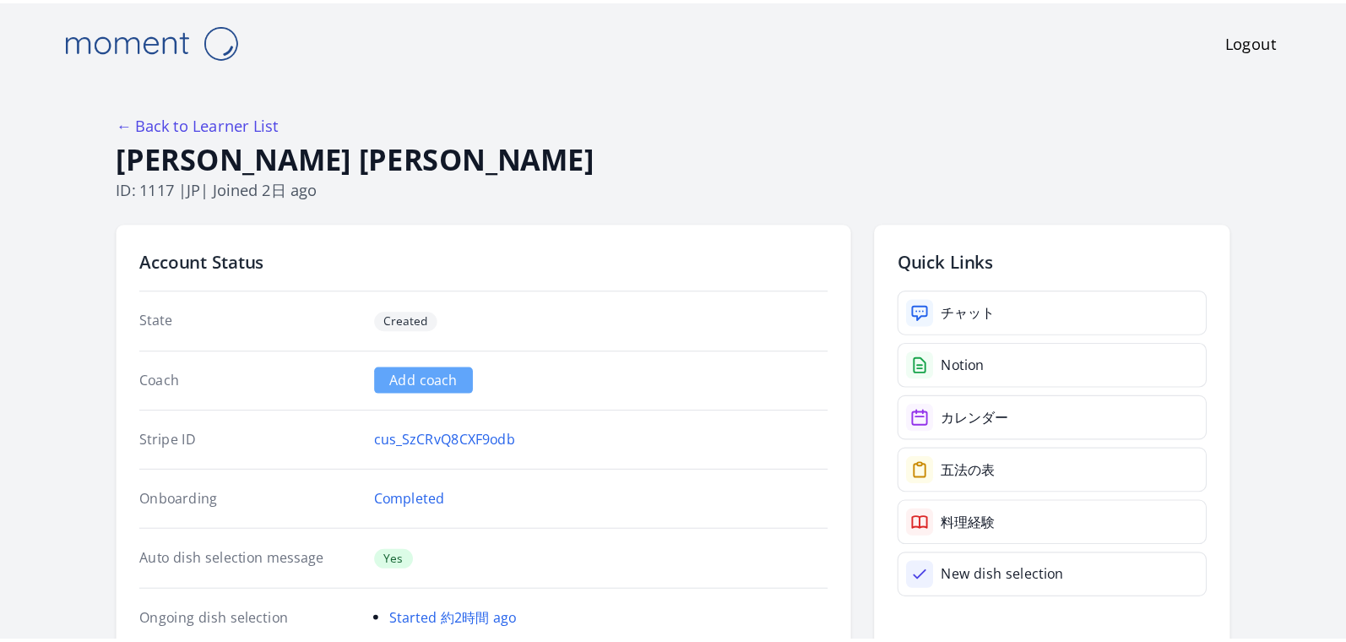
scroll to position [105, 0]
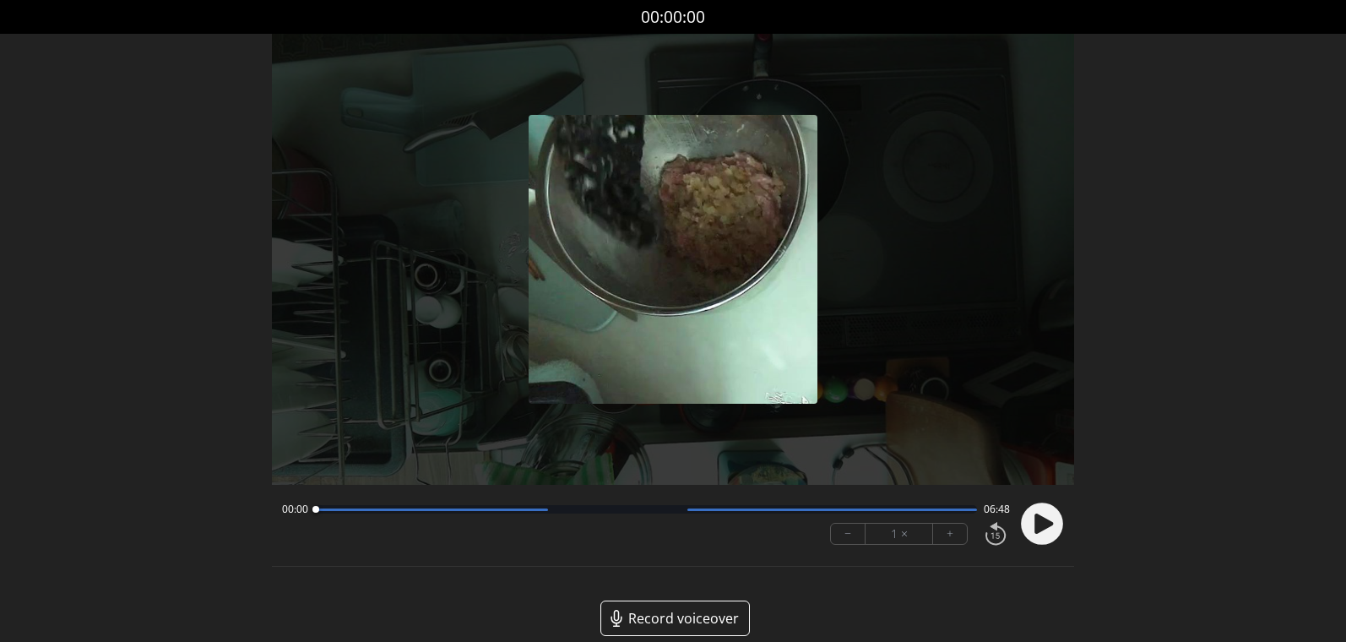
click at [1042, 513] on circle at bounding box center [1042, 524] width 42 height 42
click at [930, 529] on div "1 ×" at bounding box center [900, 534] width 68 height 20
click at [945, 530] on button "+" at bounding box center [950, 534] width 34 height 20
click at [954, 540] on button "+" at bounding box center [950, 534] width 34 height 20
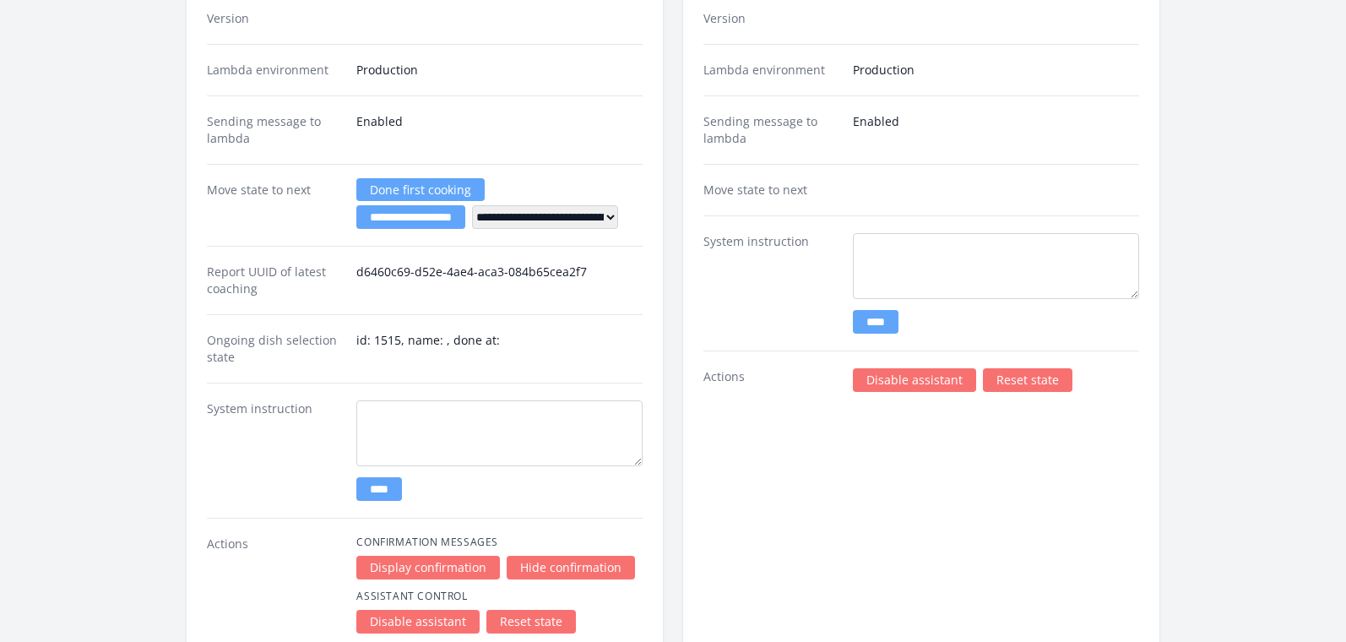
scroll to position [2745, 0]
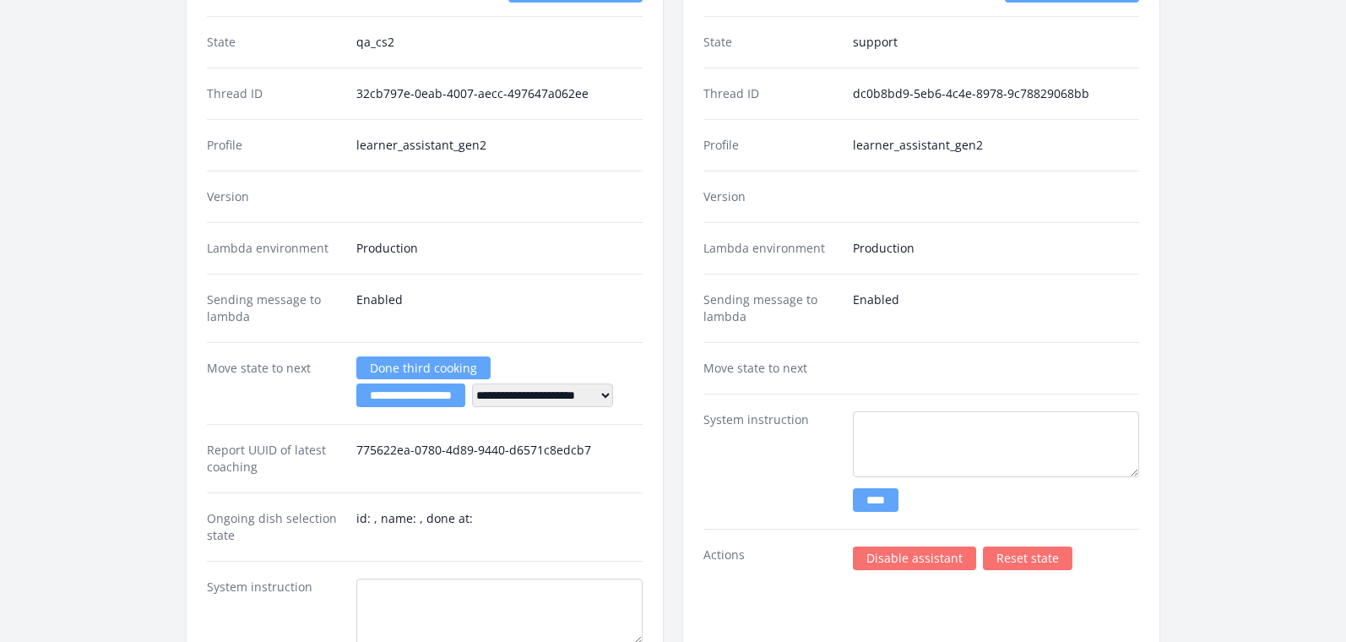
scroll to position [2669, 0]
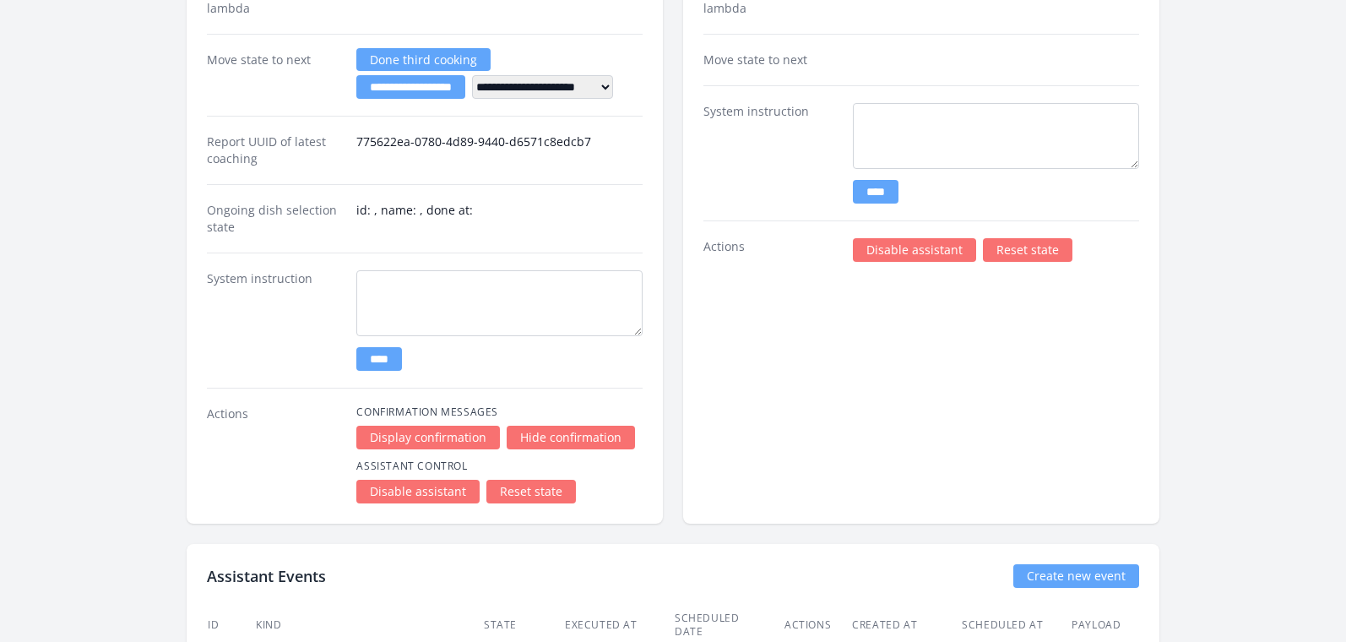
click at [914, 249] on link "Disable assistant" at bounding box center [914, 250] width 123 height 24
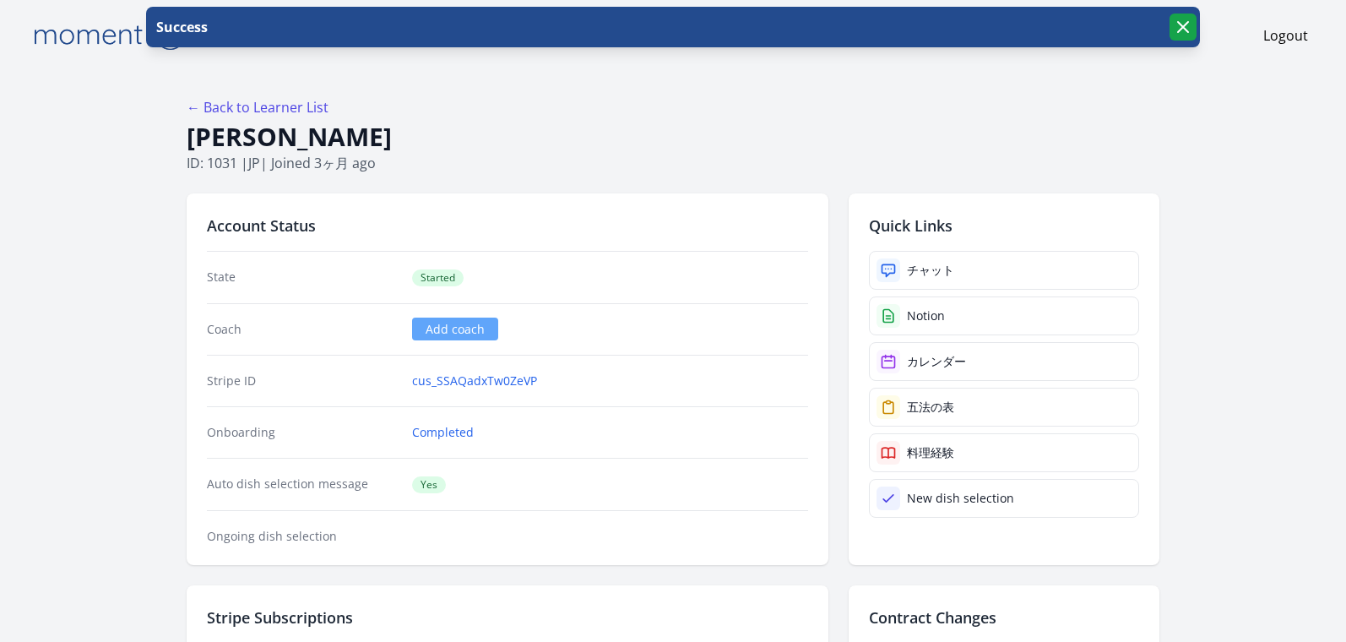
click at [1188, 24] on icon "button" at bounding box center [1183, 27] width 20 height 20
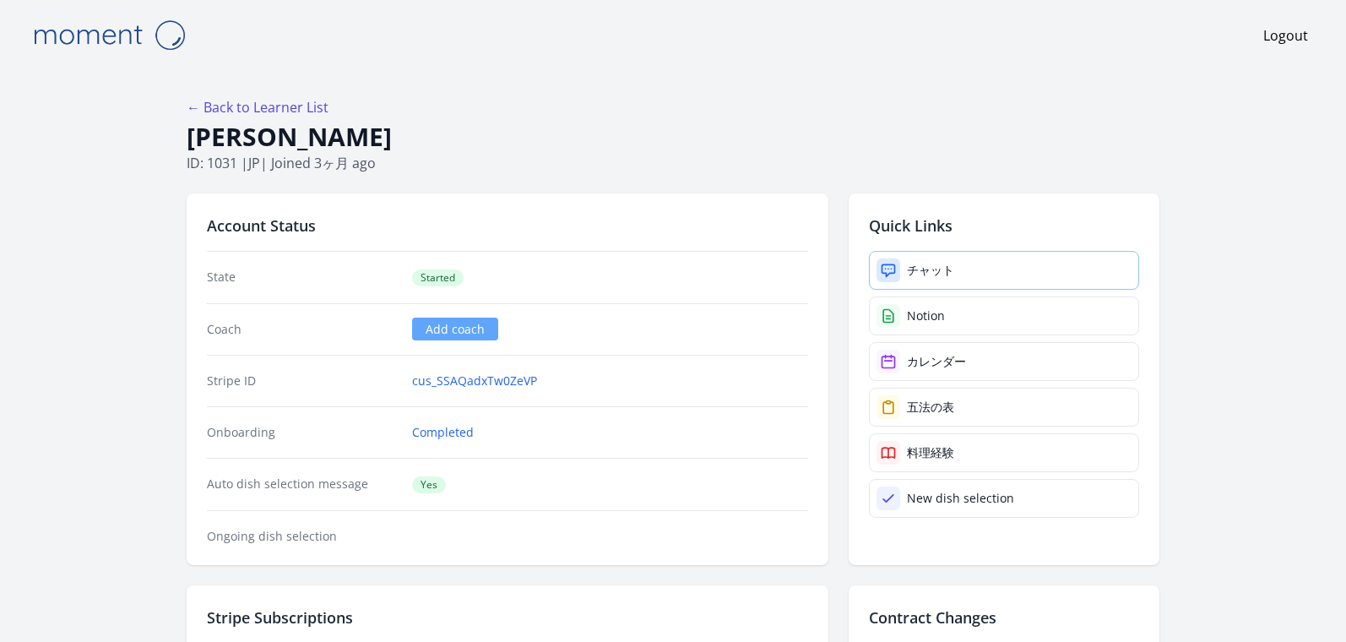
click at [926, 275] on div "チャット" at bounding box center [930, 270] width 47 height 17
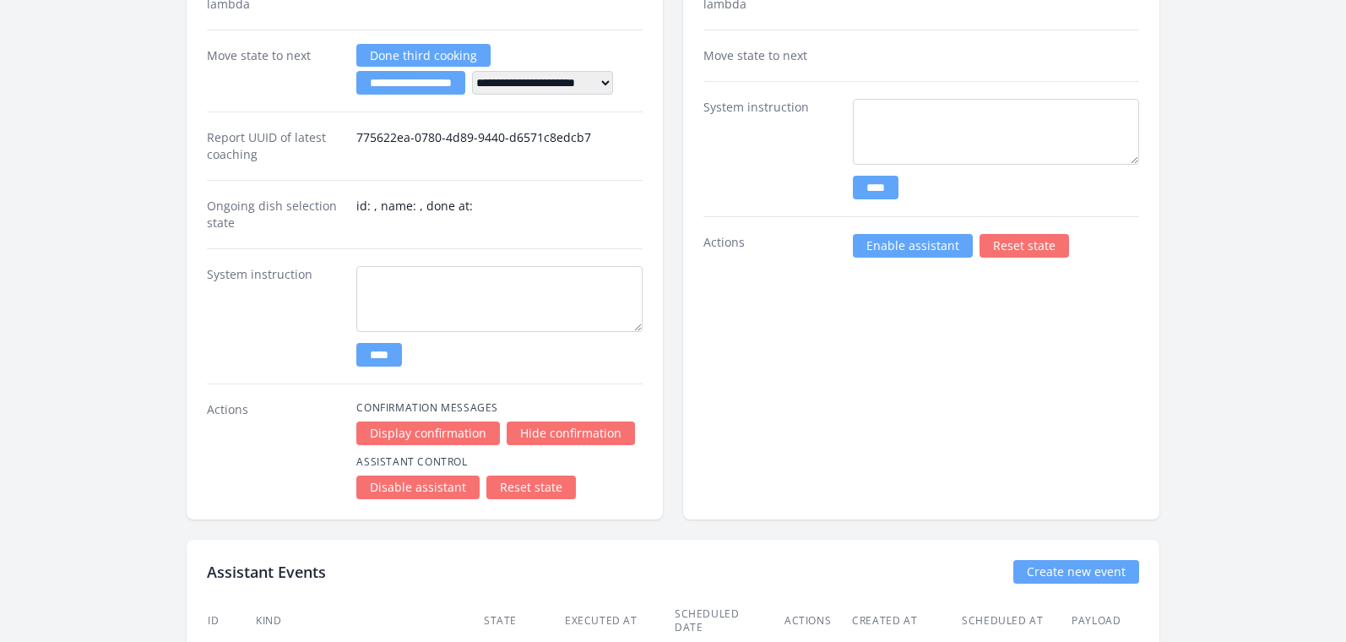
scroll to position [2839, 0]
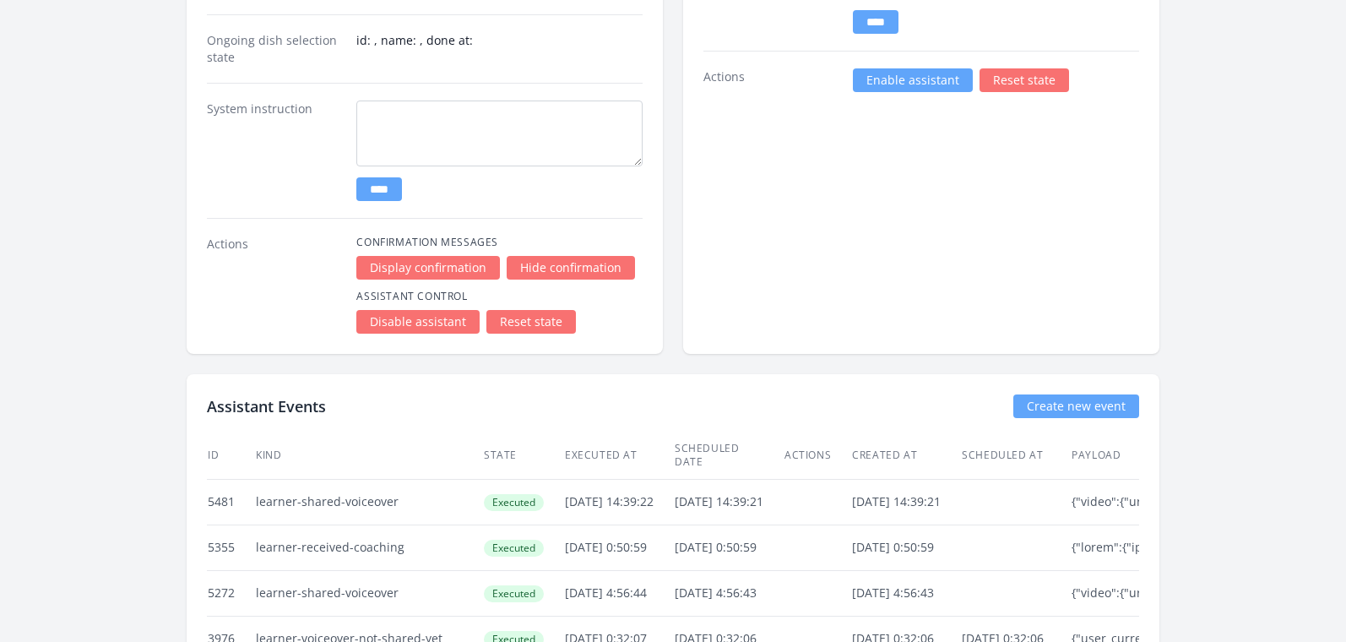
click at [933, 87] on link "Enable assistant" at bounding box center [913, 80] width 120 height 24
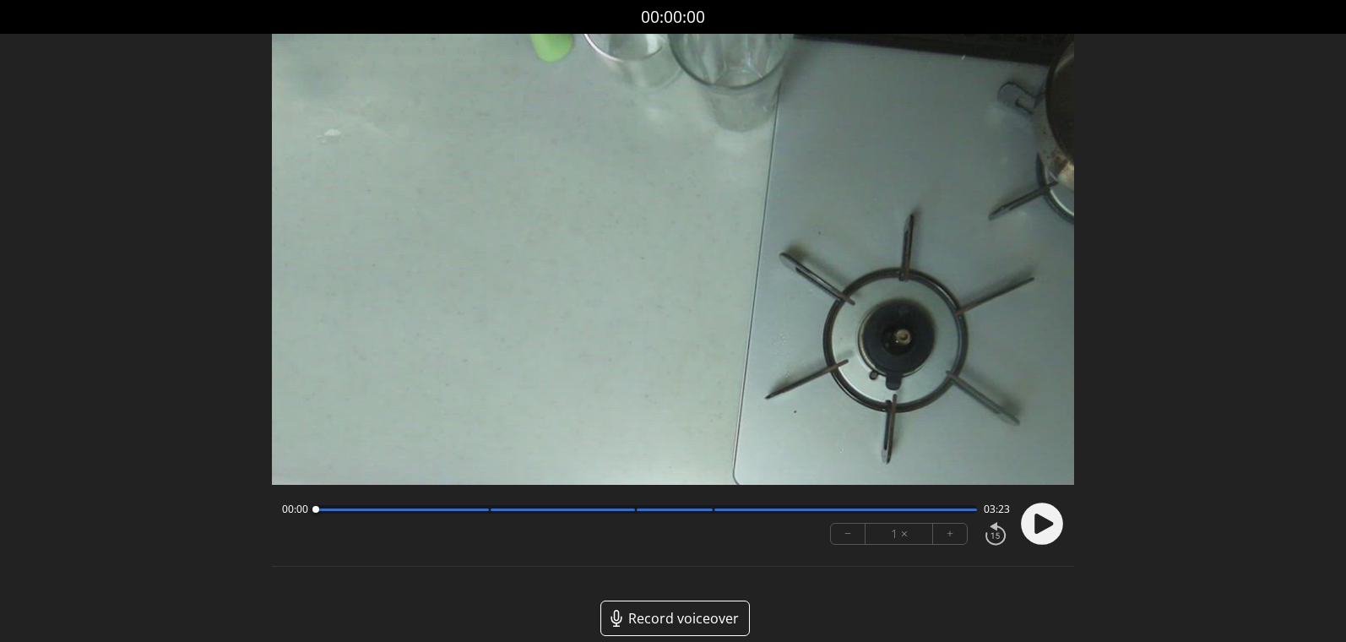
drag, startPoint x: 1050, startPoint y: 513, endPoint x: 1029, endPoint y: 513, distance: 21.1
click at [1050, 513] on circle at bounding box center [1042, 524] width 42 height 42
click at [897, 513] on div at bounding box center [646, 509] width 662 height 8
click at [341, 513] on div at bounding box center [646, 509] width 662 height 8
click at [326, 513] on div at bounding box center [646, 509] width 662 height 8
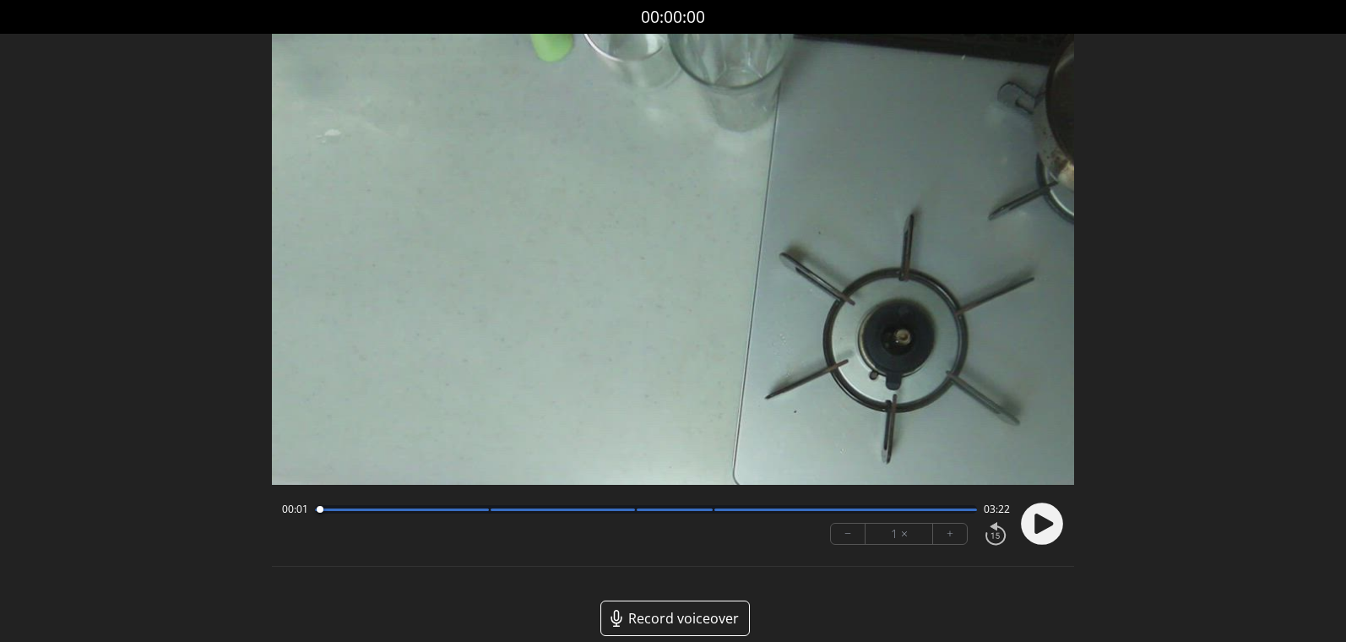
click at [319, 513] on div at bounding box center [319, 509] width 23 height 23
click at [1037, 517] on icon at bounding box center [1037, 524] width 4 height 18
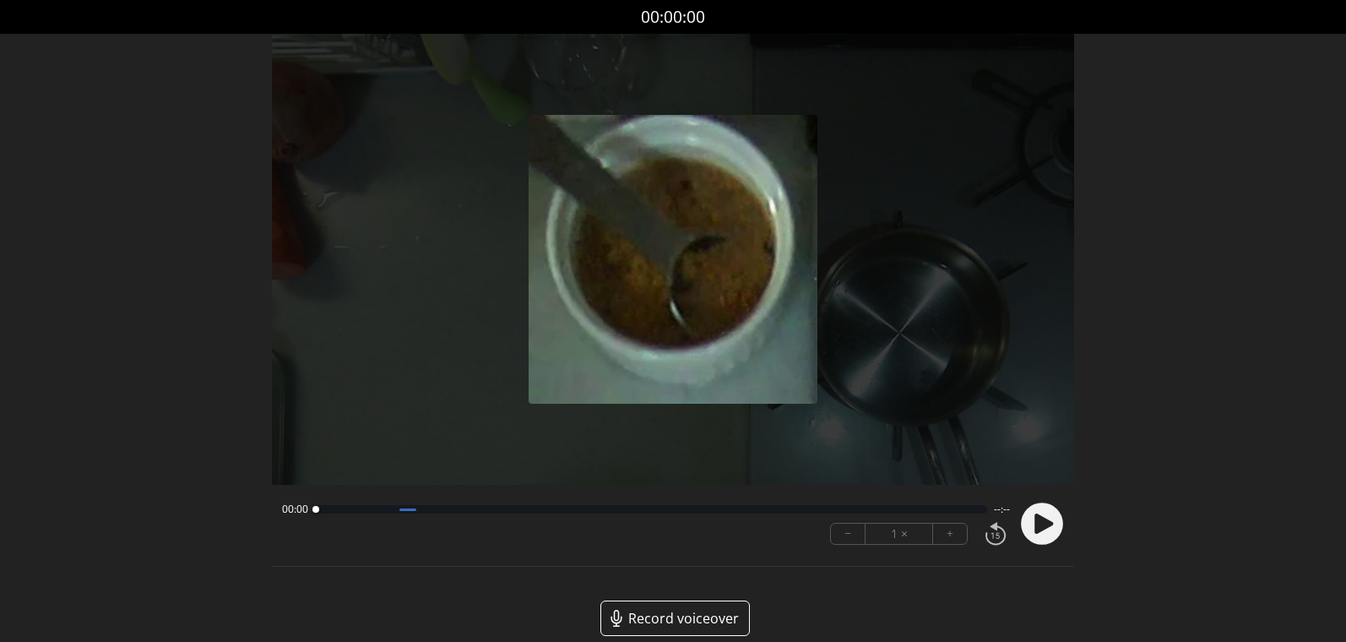
click at [1039, 515] on icon at bounding box center [1043, 523] width 19 height 20
click at [338, 514] on div "00:00 02:45" at bounding box center [646, 509] width 728 height 14
click at [1045, 524] on icon at bounding box center [1047, 524] width 4 height 18
click at [1041, 525] on icon at bounding box center [1043, 523] width 19 height 20
click at [946, 539] on button "+" at bounding box center [950, 534] width 34 height 20
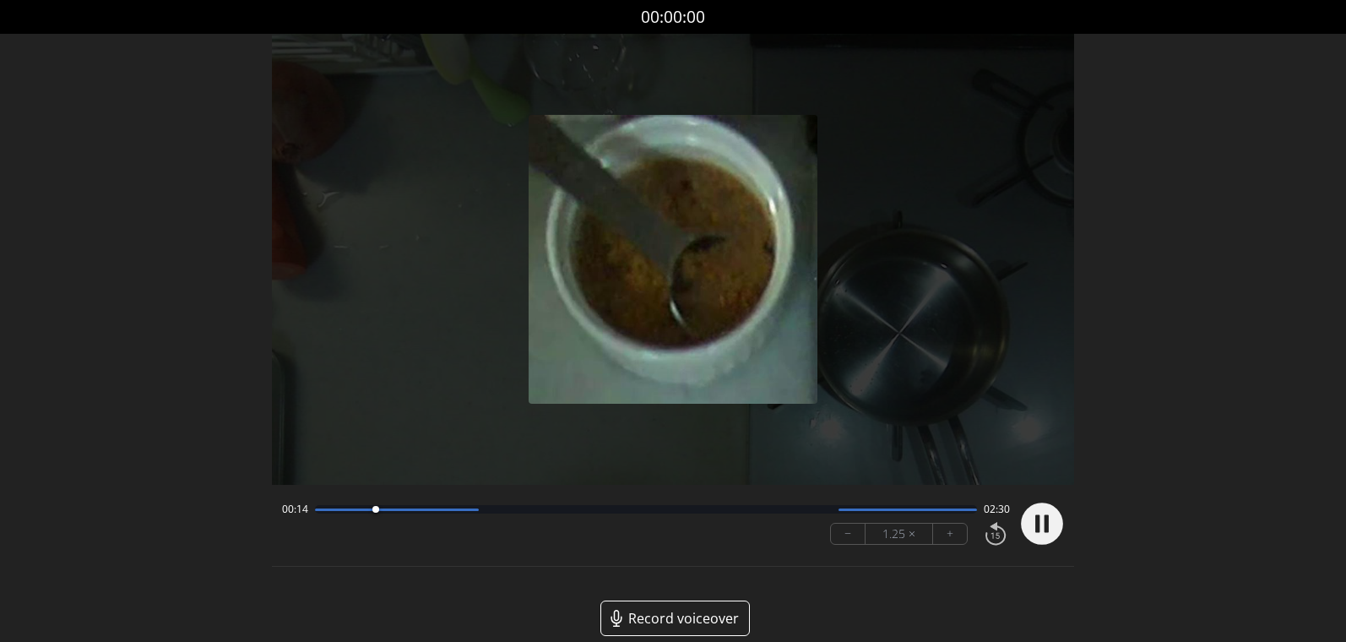
click at [946, 538] on button "+" at bounding box center [950, 534] width 34 height 20
click at [380, 509] on div at bounding box center [380, 509] width 7 height 7
click at [1044, 526] on circle at bounding box center [1042, 524] width 42 height 42
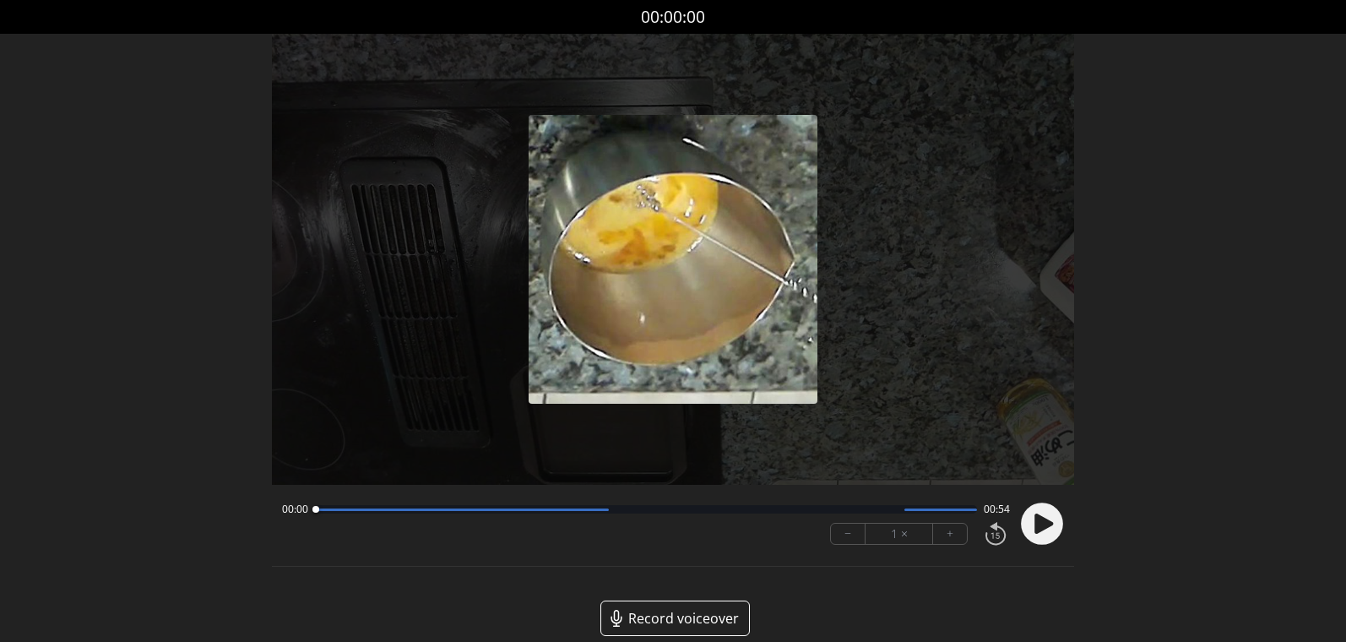
click at [1049, 525] on icon at bounding box center [1043, 523] width 19 height 20
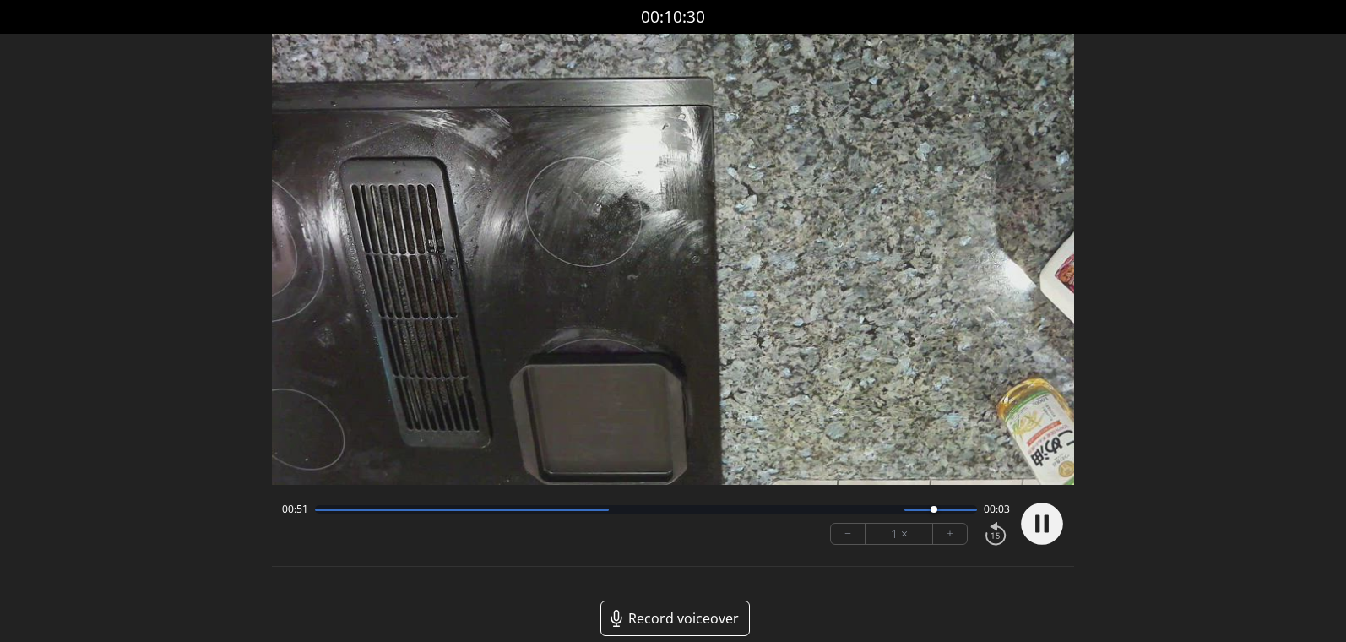
click at [1045, 529] on icon at bounding box center [1042, 524] width 44 height 44
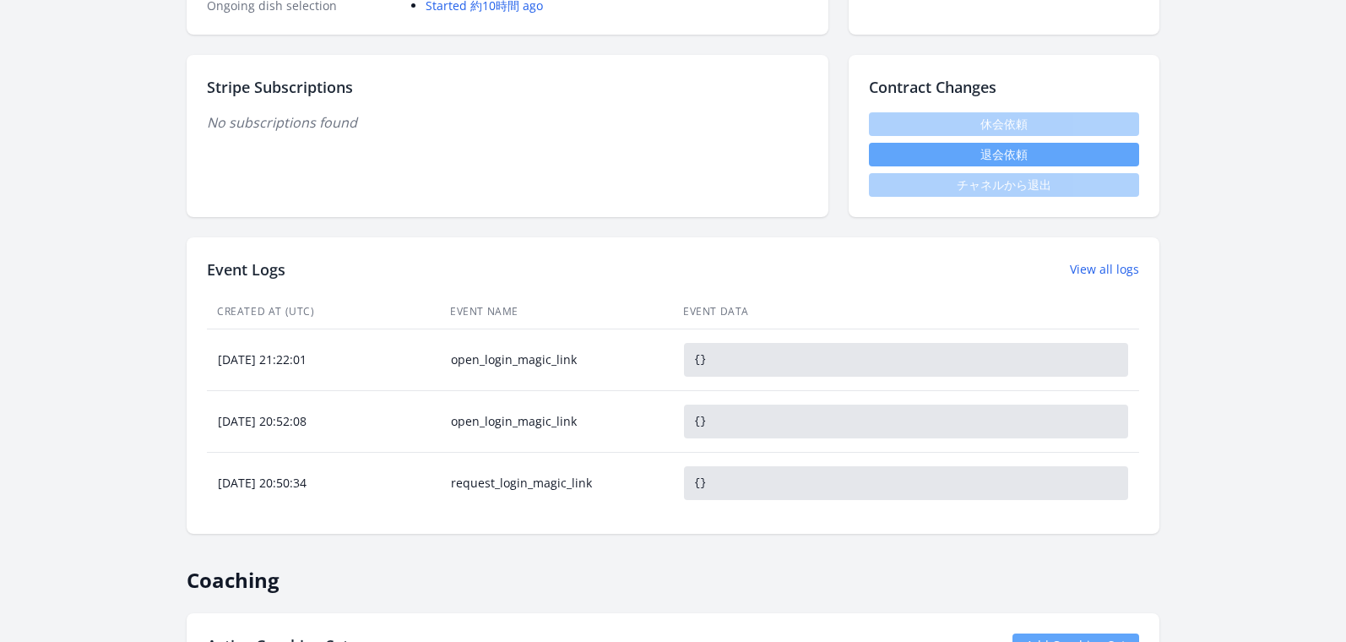
scroll to position [339, 0]
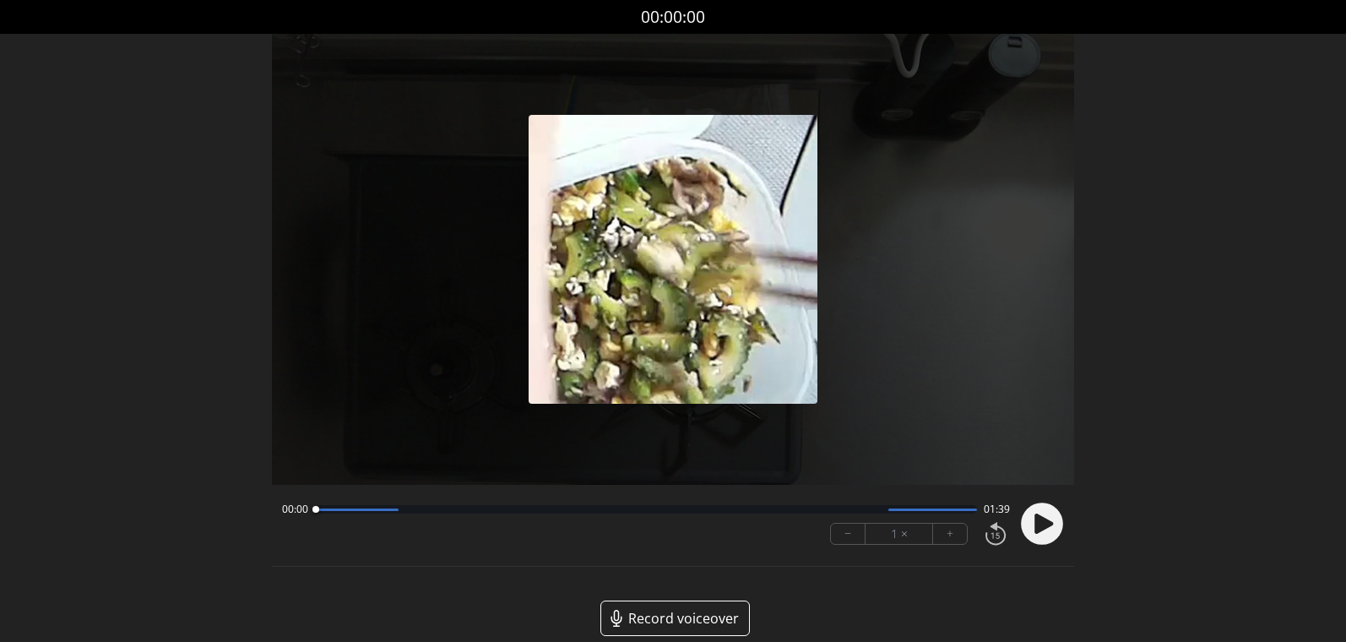
click at [1053, 518] on circle at bounding box center [1042, 524] width 42 height 42
click at [950, 535] on button "+" at bounding box center [950, 534] width 34 height 20
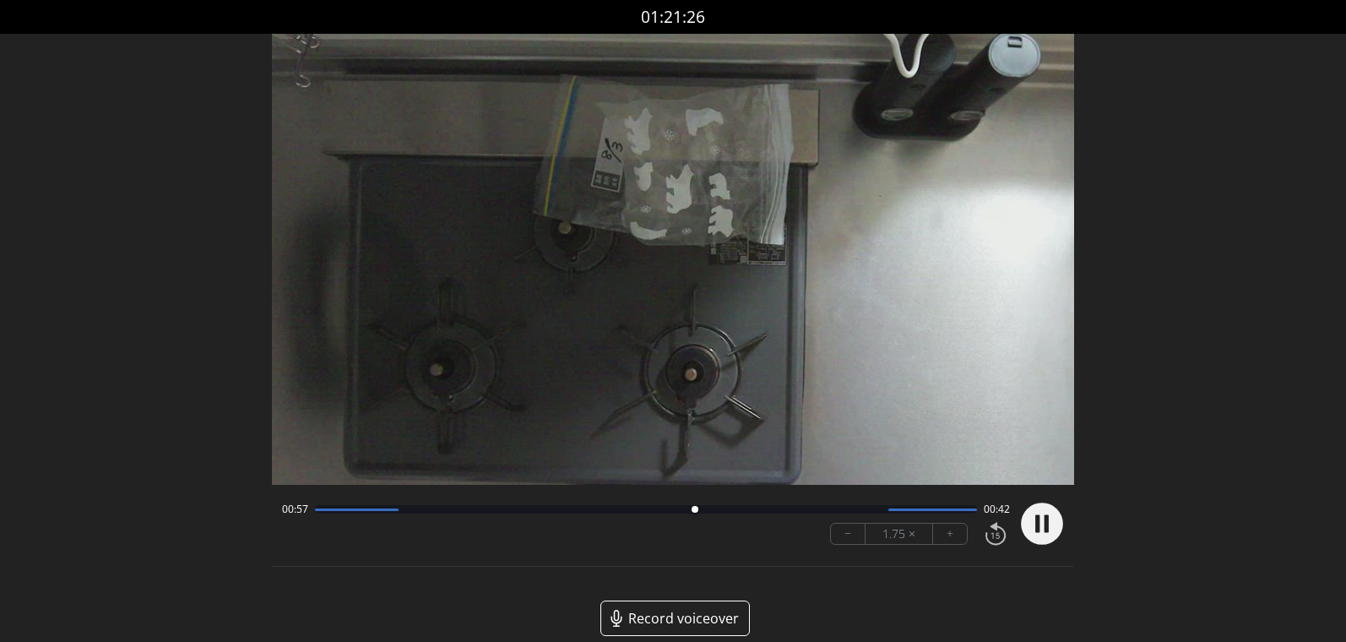
click at [1037, 521] on icon at bounding box center [1037, 524] width 4 height 18
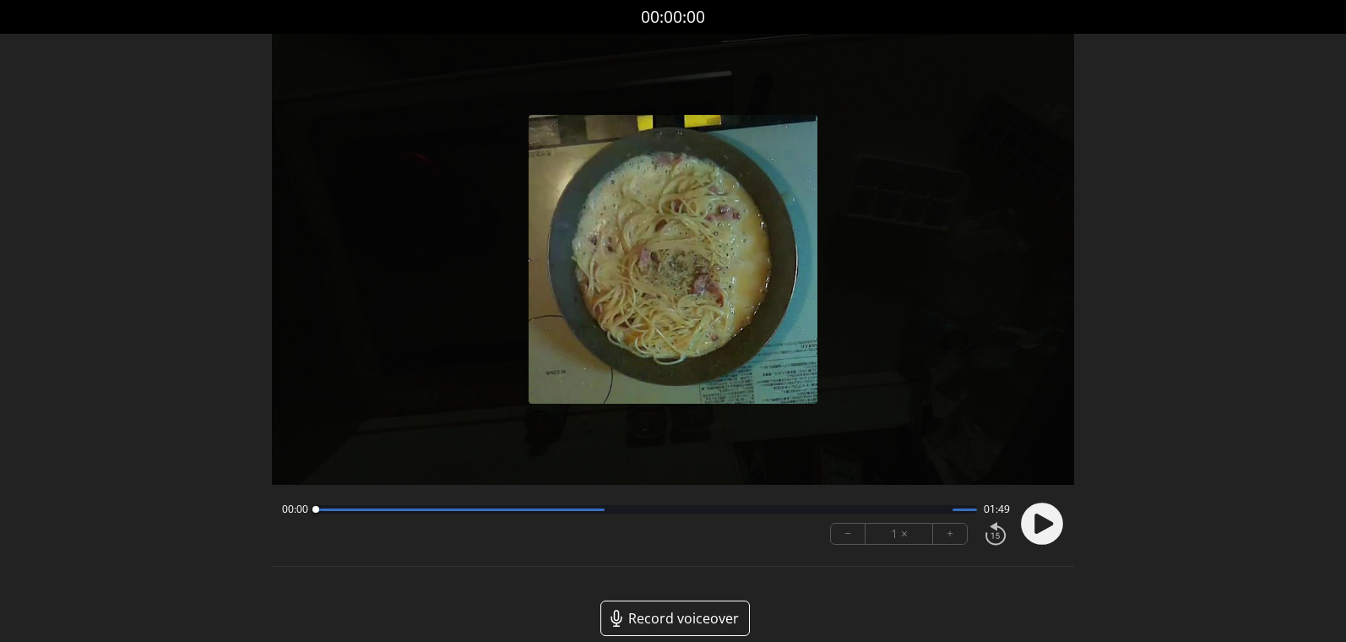
click at [1053, 525] on circle at bounding box center [1042, 524] width 42 height 42
click at [959, 535] on button "+" at bounding box center [950, 534] width 34 height 20
click at [958, 535] on button "+" at bounding box center [950, 534] width 34 height 20
click at [1040, 524] on icon at bounding box center [1037, 524] width 4 height 18
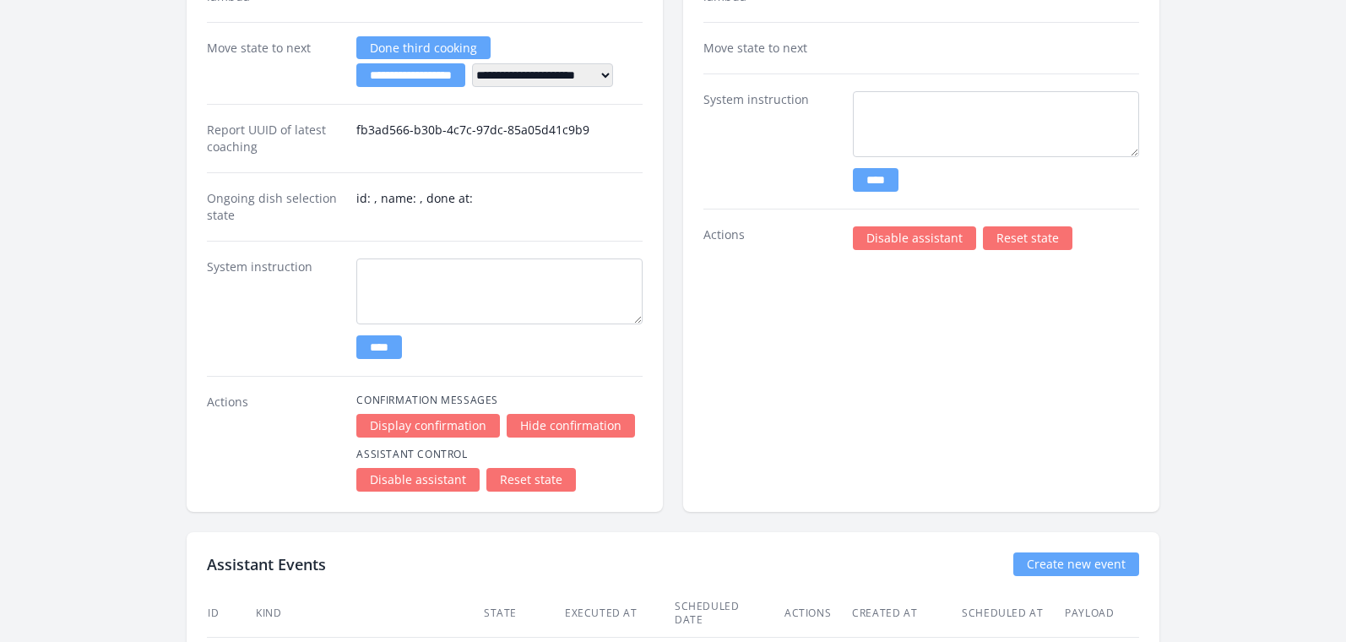
scroll to position [2655, 0]
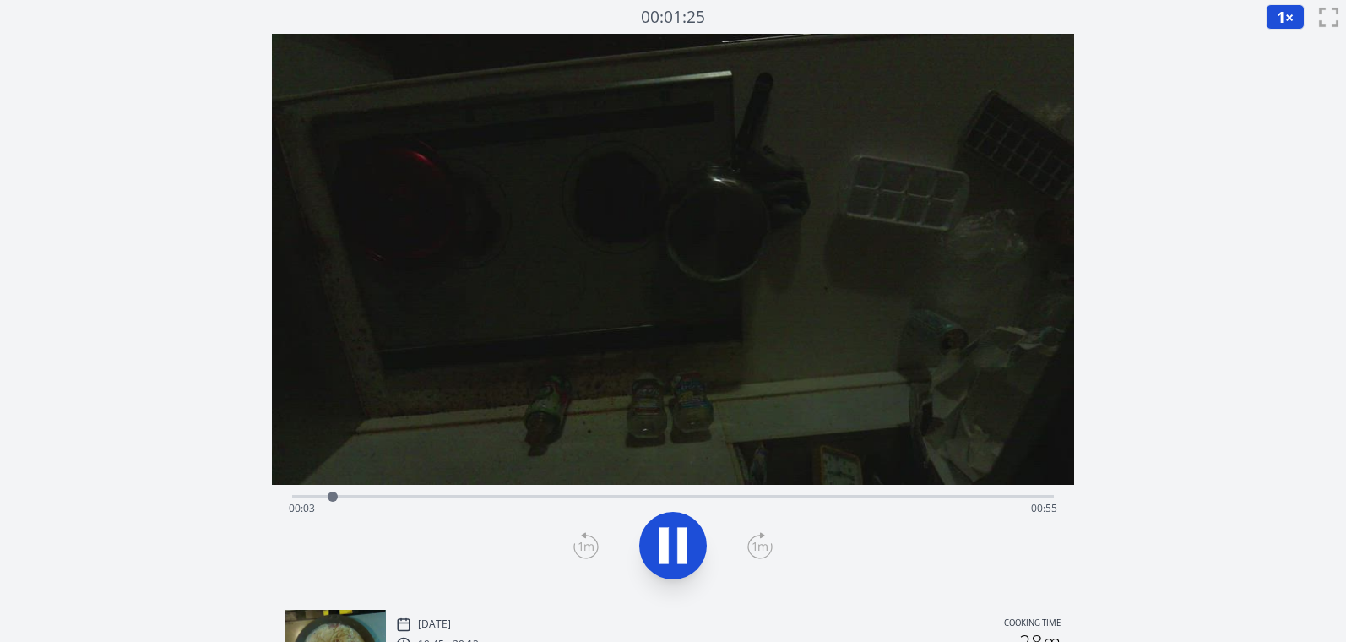
click at [926, 497] on div "Time elapsed: 00:03 Time remaining: 00:55" at bounding box center [673, 508] width 768 height 27
click at [567, 497] on div "Time elapsed: 00:55 Time remaining: 00:02" at bounding box center [673, 508] width 768 height 27
click at [611, 496] on div "Time elapsed: 00:22 Time remaining: 00:36" at bounding box center [673, 508] width 768 height 27
click at [708, 496] on div "Time elapsed: 00:24 Time remaining: 00:33" at bounding box center [673, 508] width 768 height 27
click at [806, 497] on div "Time elapsed: 00:32 Time remaining: 00:25" at bounding box center [673, 508] width 768 height 27
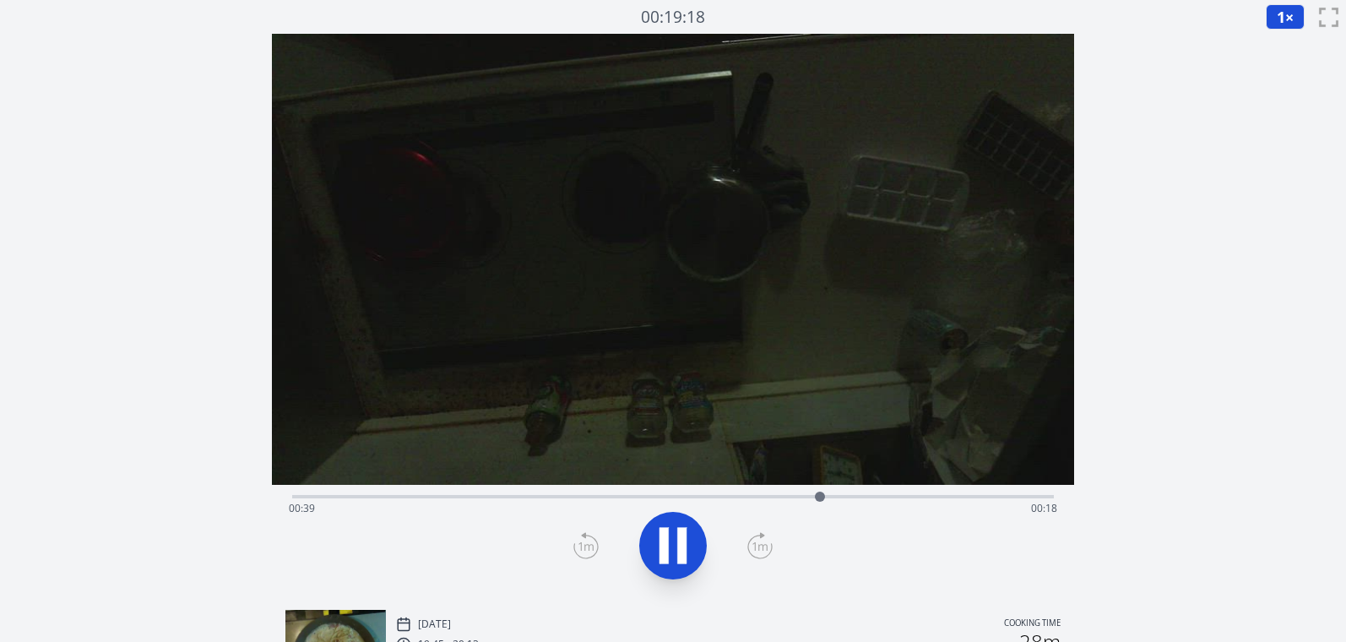
click at [786, 497] on div "Time elapsed: 00:39 Time remaining: 00:18" at bounding box center [673, 508] width 768 height 27
click at [758, 497] on div "Time elapsed: 00:38 Time remaining: 00:20" at bounding box center [673, 508] width 768 height 27
click at [746, 497] on div "Time elapsed: 00:36 Time remaining: 00:22" at bounding box center [673, 508] width 768 height 27
click at [723, 497] on div "Time elapsed: 00:37 Time remaining: 00:20" at bounding box center [673, 508] width 768 height 27
click at [686, 497] on div "Time elapsed: 00:33 Time remaining: 00:24" at bounding box center [673, 508] width 768 height 27
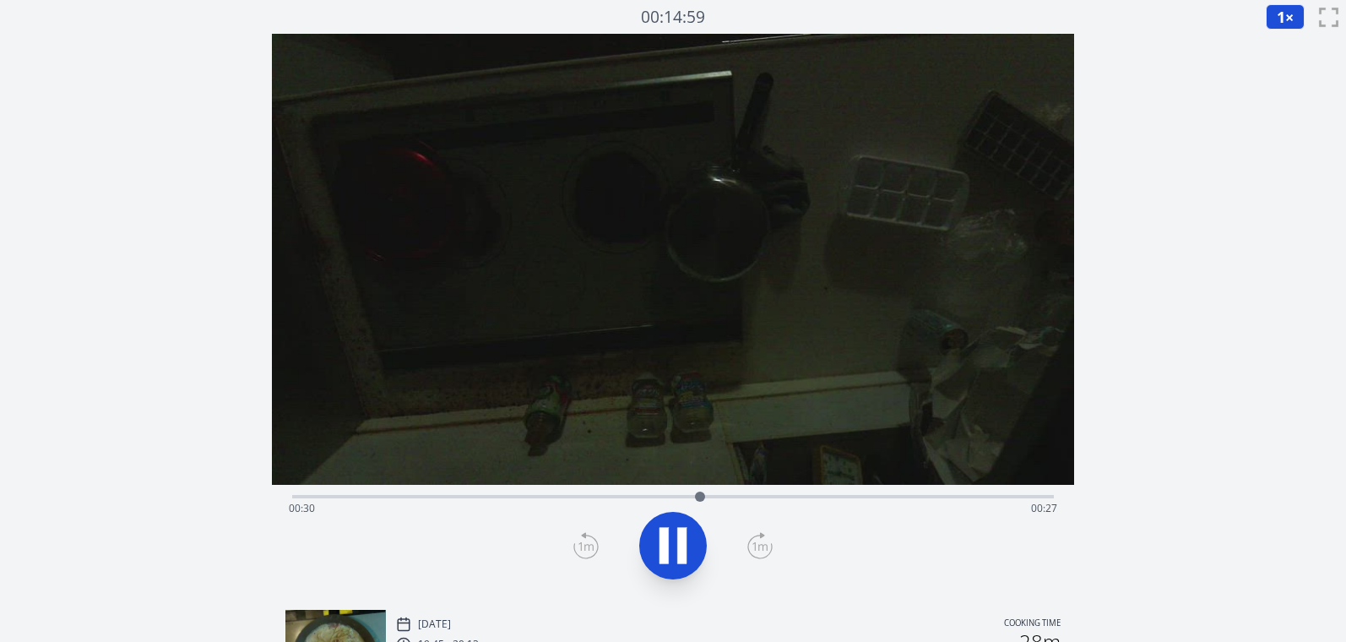
click at [632, 496] on div "Time elapsed: 00:30 Time remaining: 00:27" at bounding box center [673, 508] width 768 height 27
click at [578, 496] on div "Time elapsed: 00:26 Time remaining: 00:32" at bounding box center [673, 508] width 768 height 27
click at [508, 492] on div "Time elapsed: 00:22 Time remaining: 00:36" at bounding box center [673, 495] width 762 height 20
click at [670, 535] on icon at bounding box center [672, 545] width 47 height 47
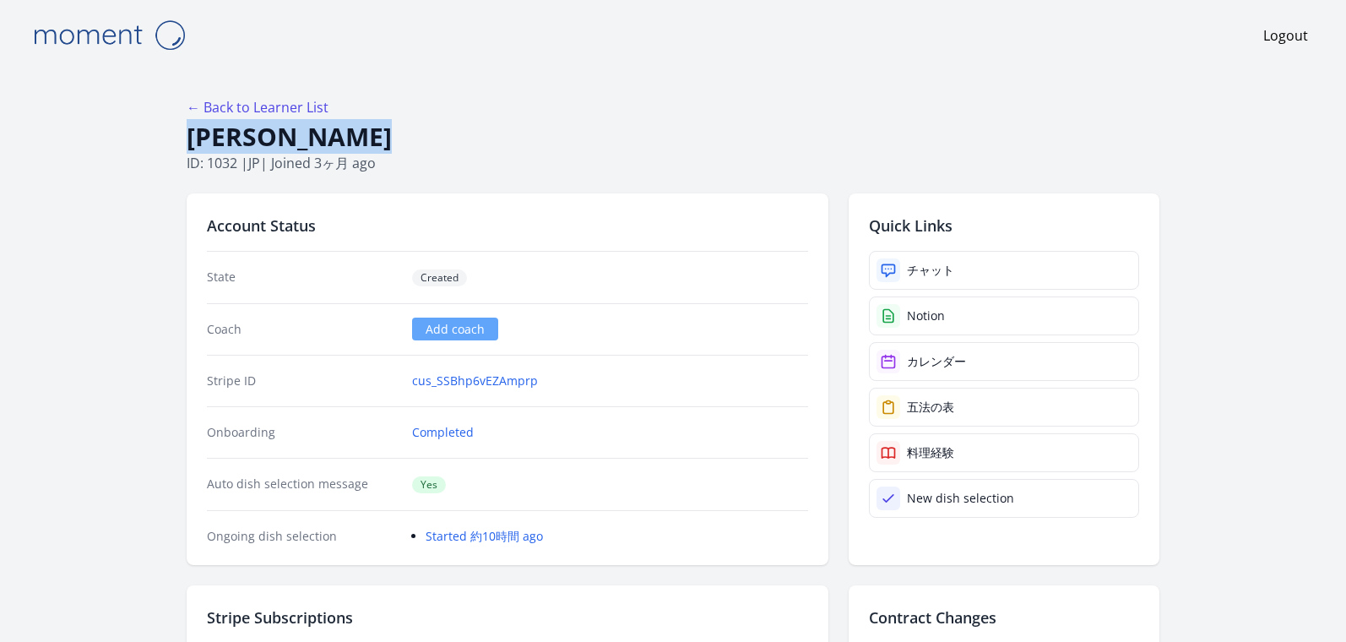
drag, startPoint x: 380, startPoint y: 140, endPoint x: 179, endPoint y: 135, distance: 201.0
copy h1 "Yuka Horikawa"
click at [388, 109] on div "← Back to Learner List" at bounding box center [673, 107] width 973 height 20
drag, startPoint x: 384, startPoint y: 130, endPoint x: 191, endPoint y: 133, distance: 193.4
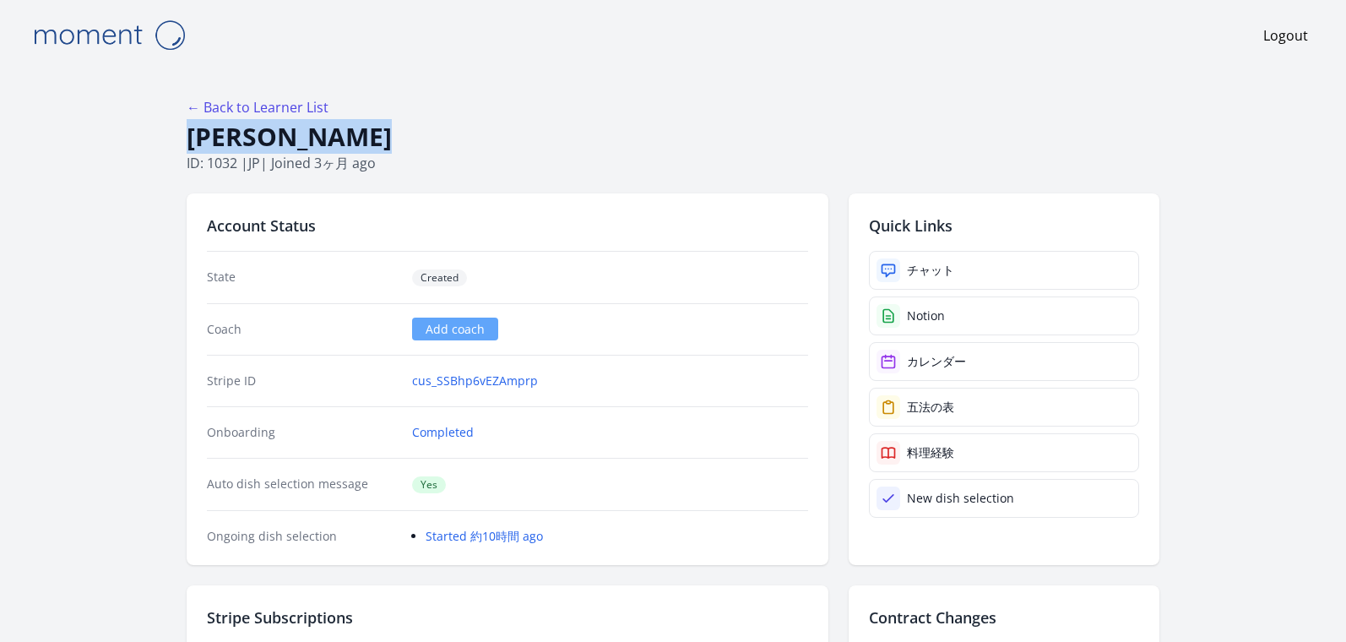
click at [191, 133] on h1 "Yuka Horikawa" at bounding box center [673, 137] width 973 height 32
copy h1 "Yuka Horikawa"
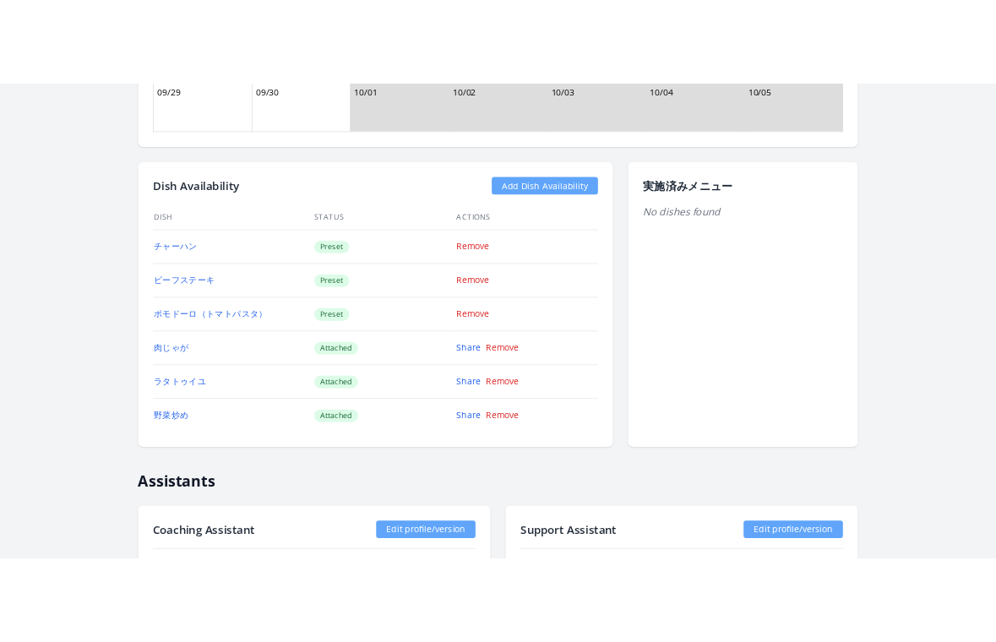
scroll to position [1658, 0]
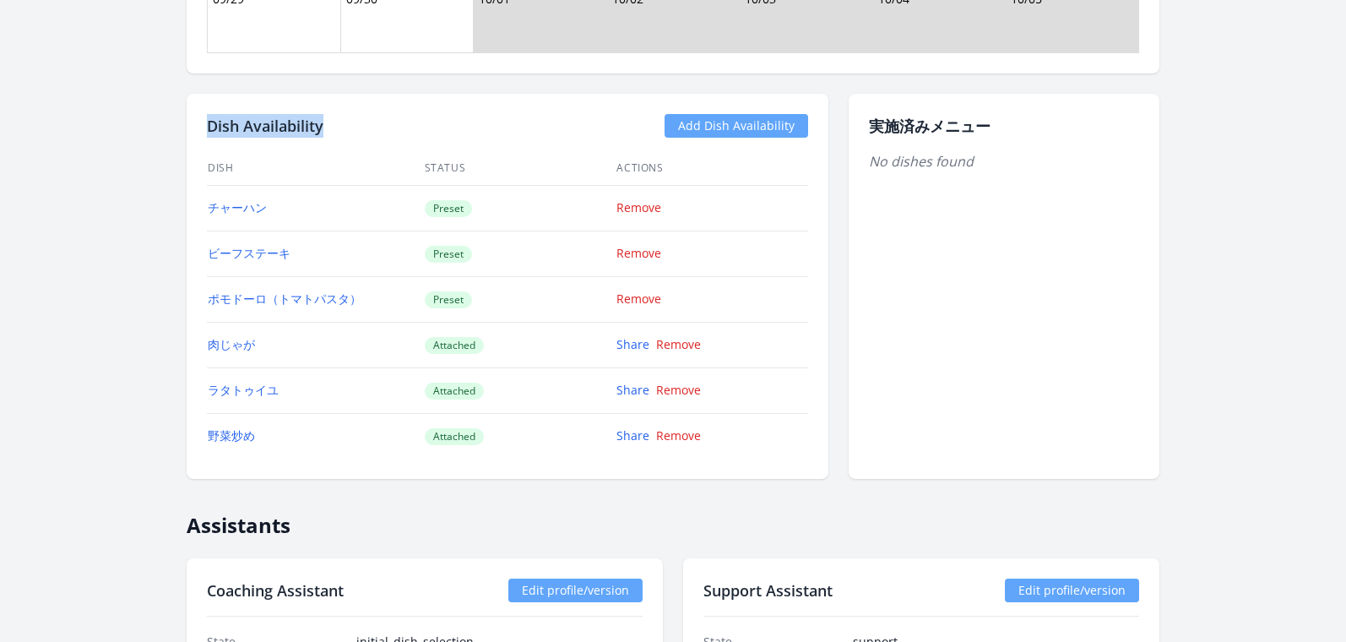
drag, startPoint x: 269, startPoint y: 129, endPoint x: 182, endPoint y: 128, distance: 86.1
click at [184, 128] on div "← Back to Learner List Yuka Horikawa ID: 1032 | jp | Joined 3ヶ月 ago Account Sta…" at bounding box center [672, 122] width 1297 height 3420
copy h2 "Dish Availability"
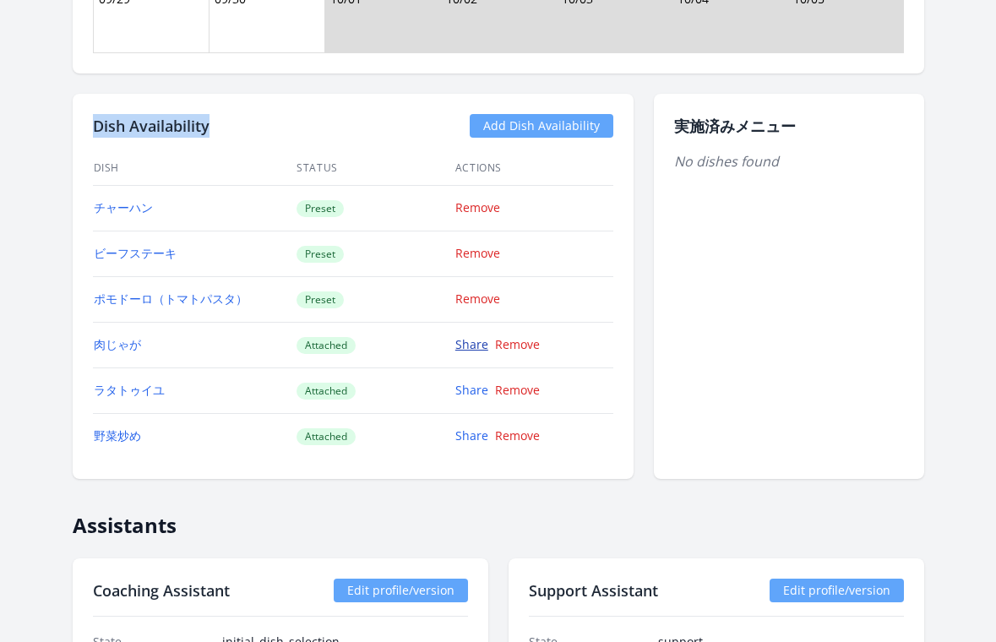
click at [475, 350] on link "Share" at bounding box center [471, 344] width 33 height 16
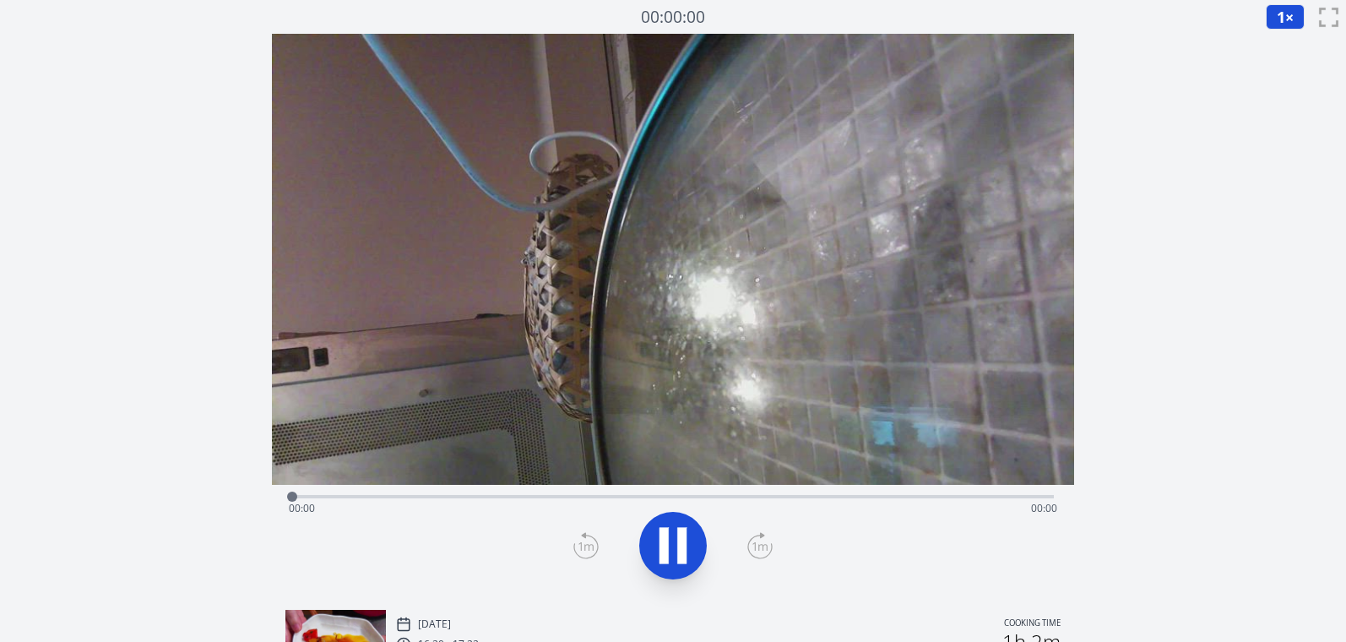
click at [649, 524] on button at bounding box center [673, 546] width 68 height 68
click at [766, 495] on div "Time elapsed: 00:00 Time remaining: 02:07" at bounding box center [673, 508] width 768 height 27
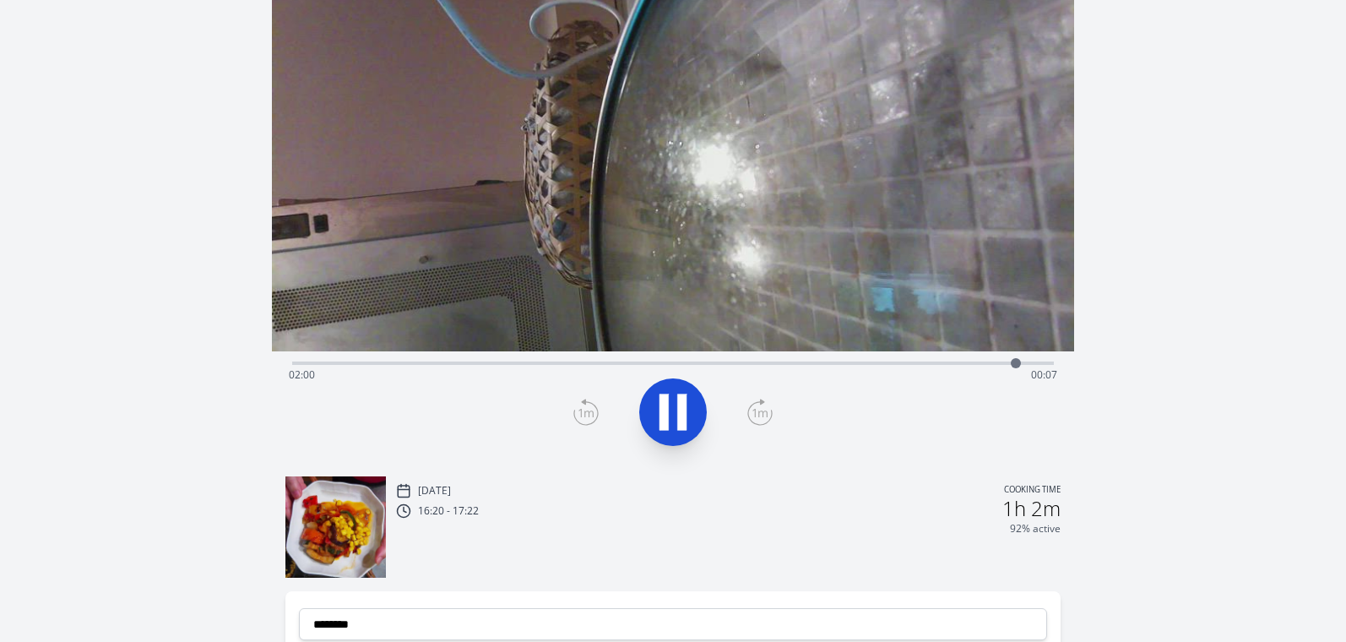
scroll to position [328, 0]
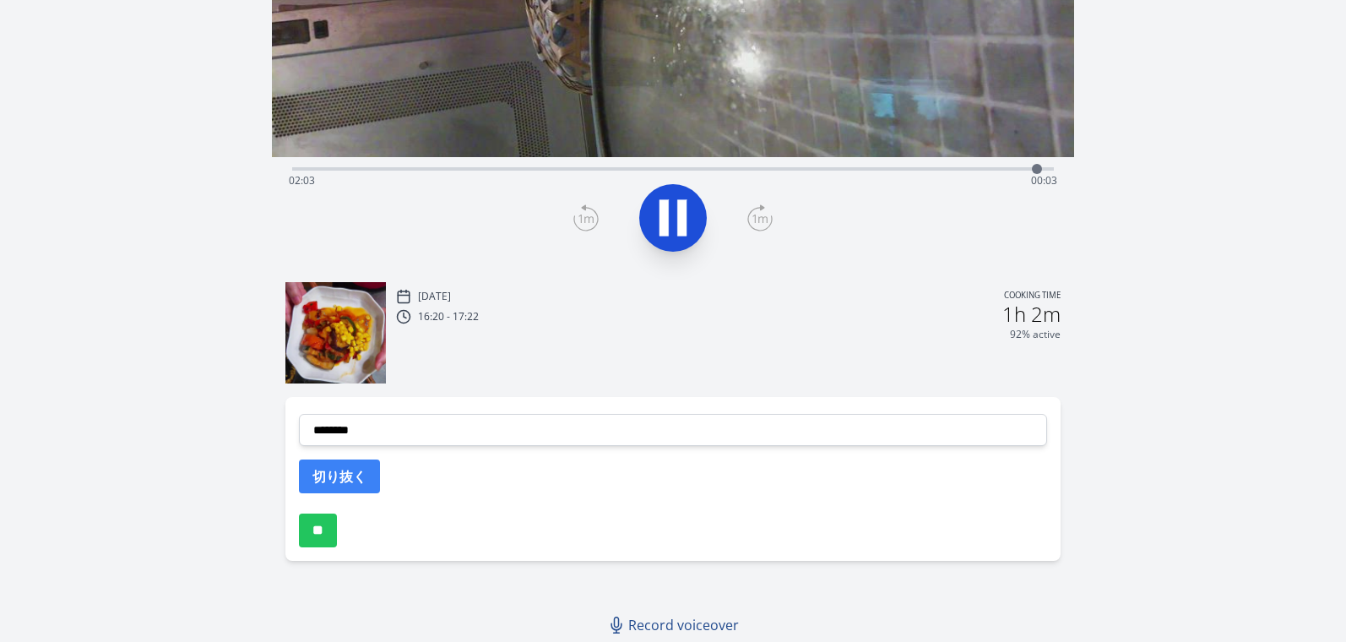
click at [444, 170] on div "Time elapsed: 02:03 Time remaining: 00:03" at bounding box center [673, 180] width 768 height 27
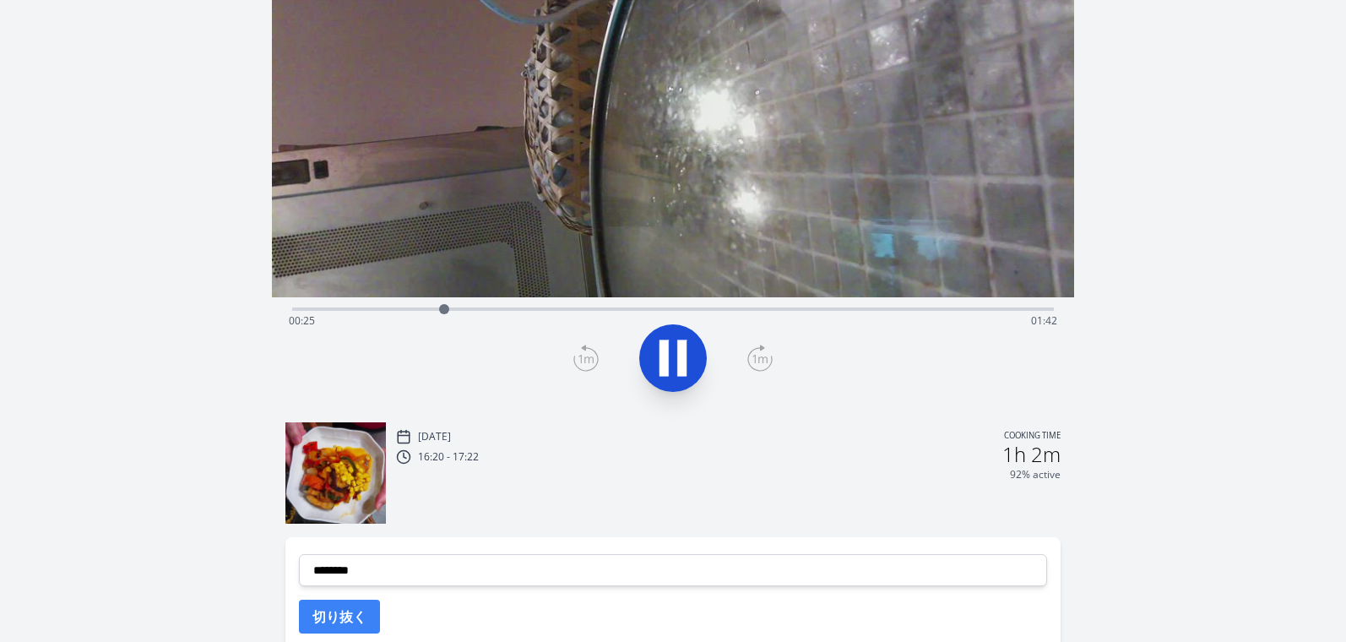
scroll to position [0, 0]
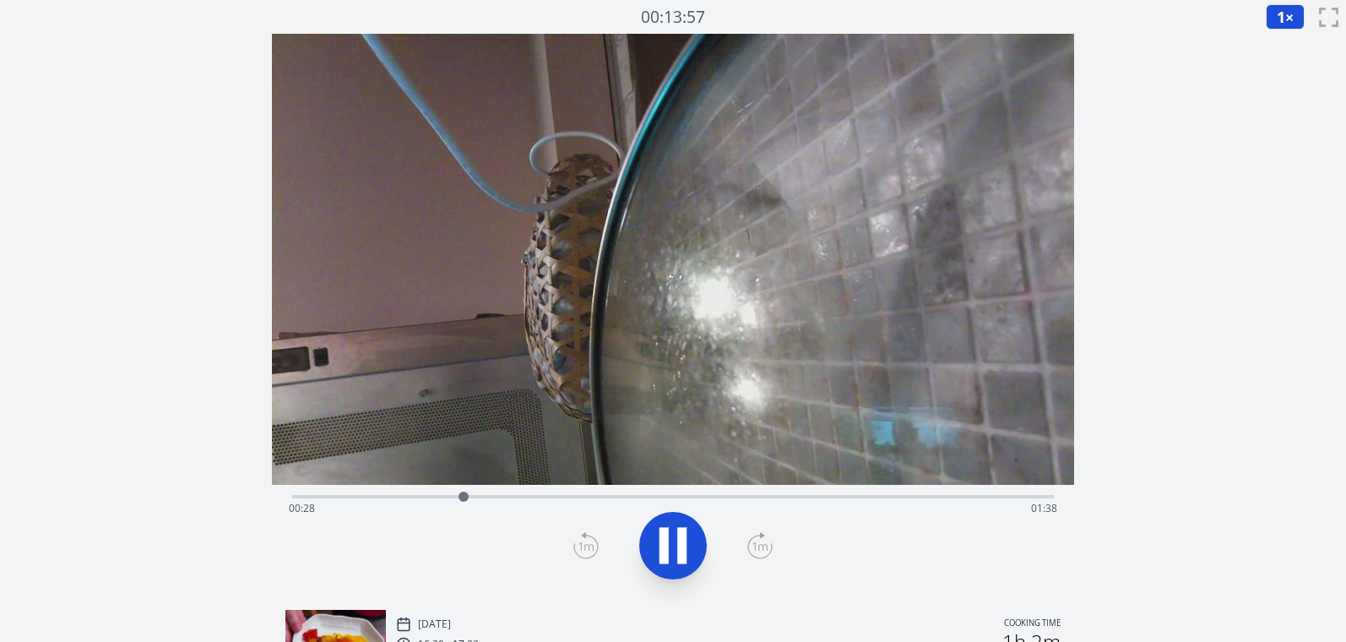
click at [505, 498] on div "Time elapsed: 00:28 Time remaining: 01:38" at bounding box center [673, 508] width 768 height 27
click at [554, 494] on div "Time elapsed: 00:37 Time remaining: 01:30" at bounding box center [673, 495] width 762 height 20
click at [581, 493] on div "Time elapsed: 00:44 Time remaining: 01:22" at bounding box center [673, 495] width 762 height 20
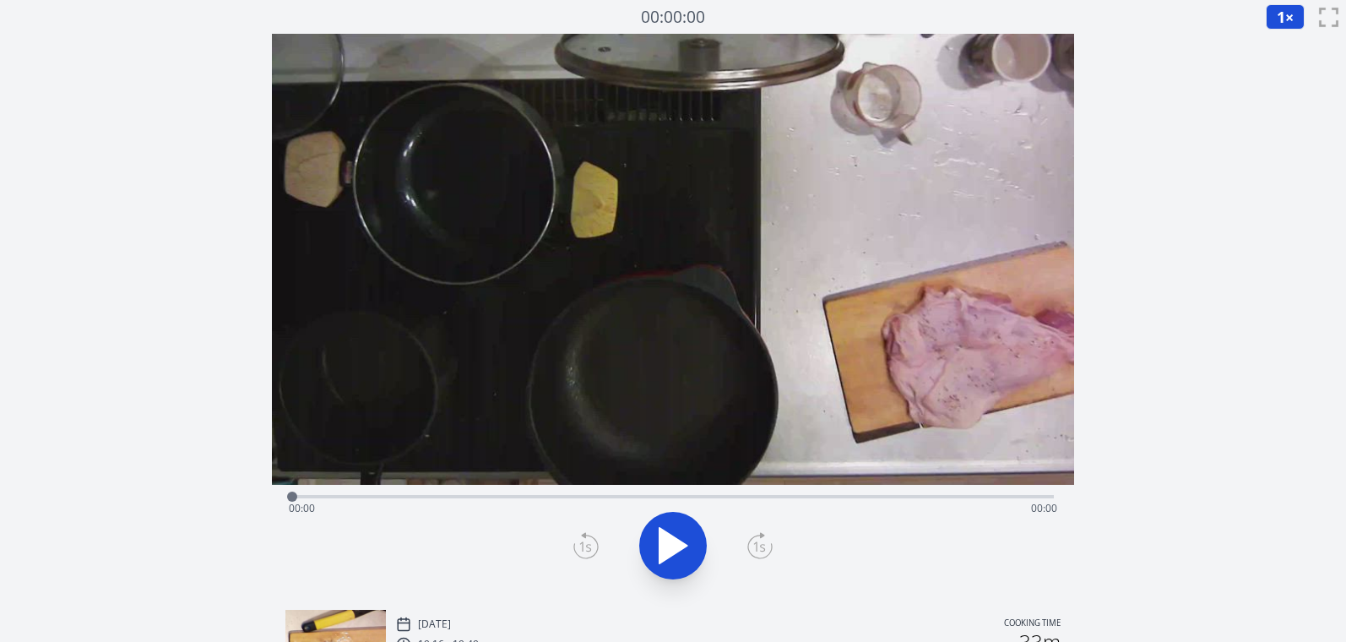
click at [677, 534] on icon at bounding box center [672, 545] width 47 height 47
click at [773, 497] on div "Time elapsed: 00:00 Time remaining: 00:00" at bounding box center [673, 508] width 768 height 27
drag, startPoint x: 323, startPoint y: 497, endPoint x: 557, endPoint y: 489, distance: 234.9
click at [557, 489] on div at bounding box center [557, 496] width 25 height 25
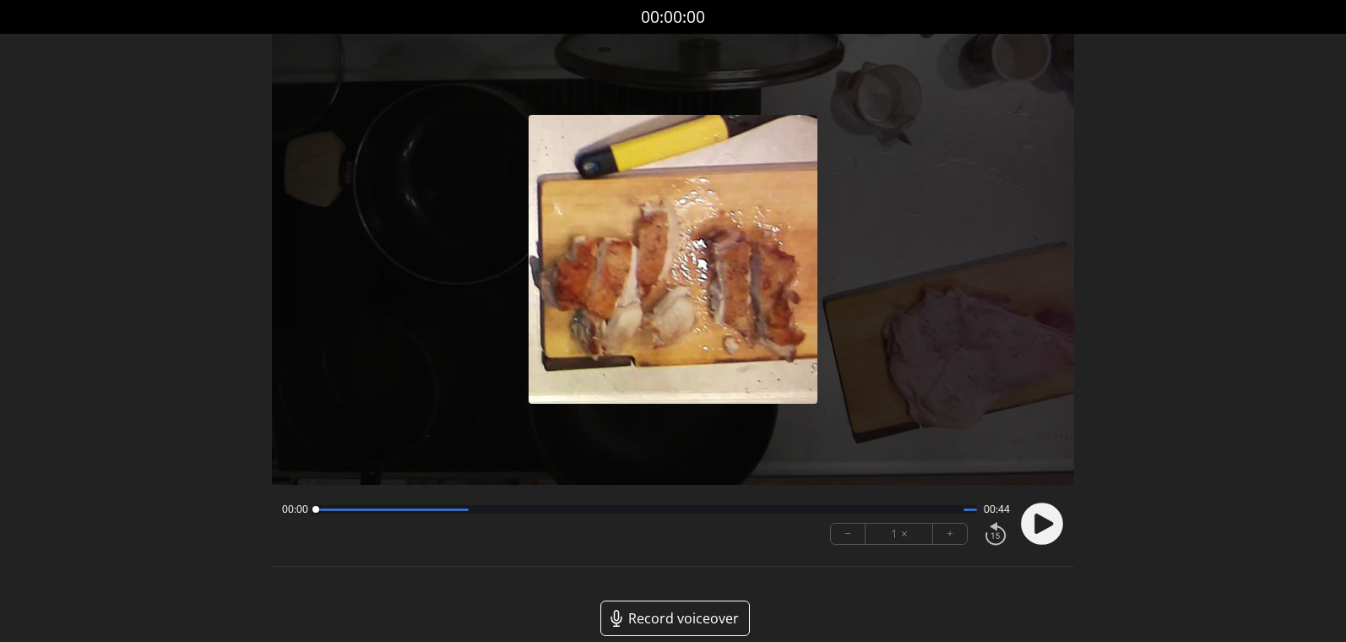
click at [1047, 520] on icon at bounding box center [1043, 523] width 19 height 20
click at [961, 535] on button "+" at bounding box center [950, 534] width 34 height 20
click at [959, 535] on button "+" at bounding box center [950, 534] width 34 height 20
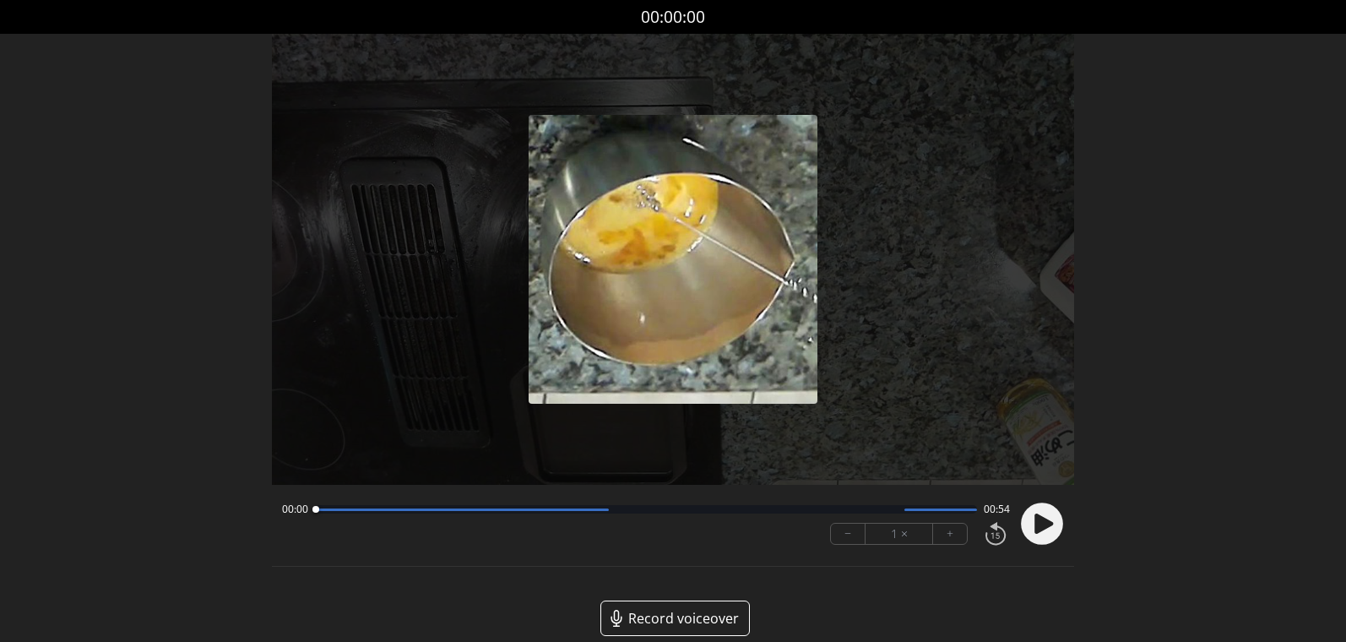
click at [1040, 523] on icon at bounding box center [1043, 523] width 19 height 20
click at [474, 513] on div "00:02 00:52" at bounding box center [646, 509] width 728 height 14
click at [474, 513] on div at bounding box center [646, 509] width 662 height 8
click at [474, 510] on div at bounding box center [474, 509] width 7 height 7
click at [856, 513] on div at bounding box center [646, 509] width 662 height 8
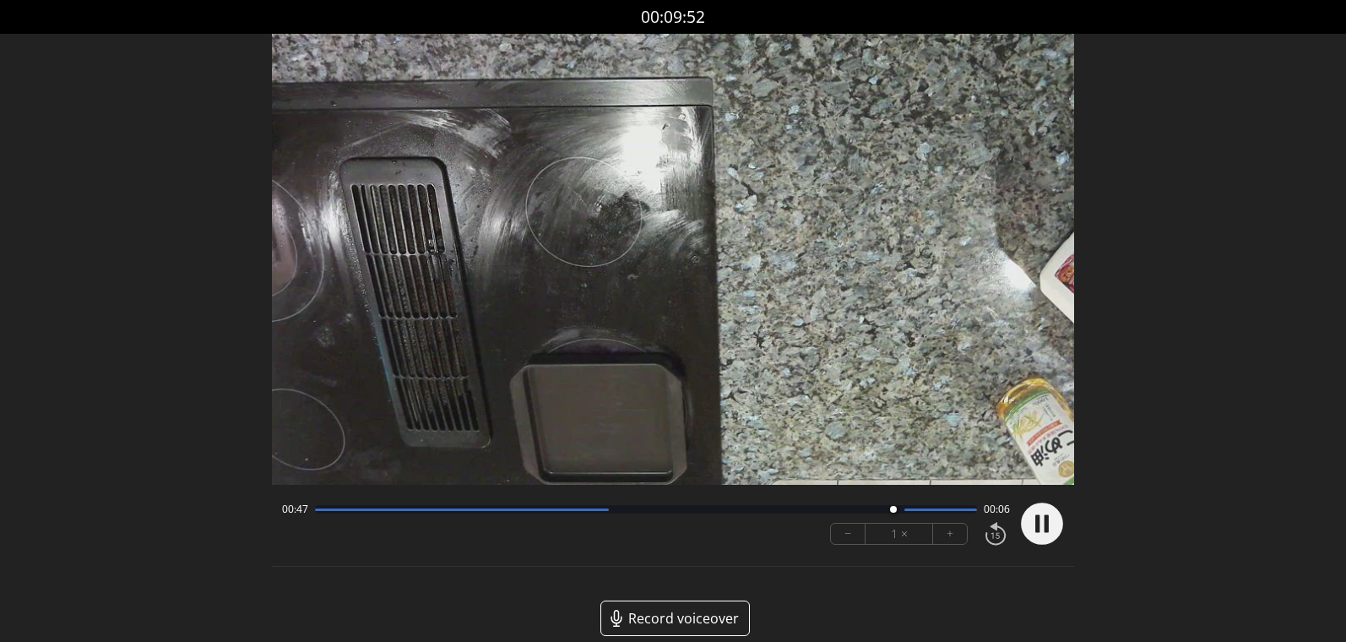
click at [746, 509] on div at bounding box center [646, 509] width 662 height 8
click at [1037, 534] on circle at bounding box center [1042, 524] width 42 height 42
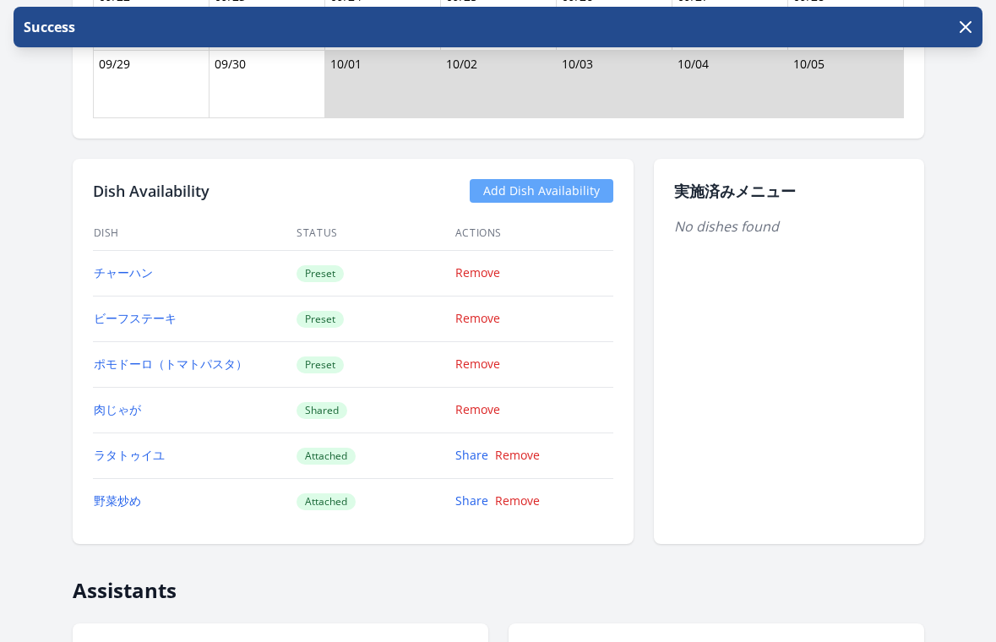
scroll to position [1595, 0]
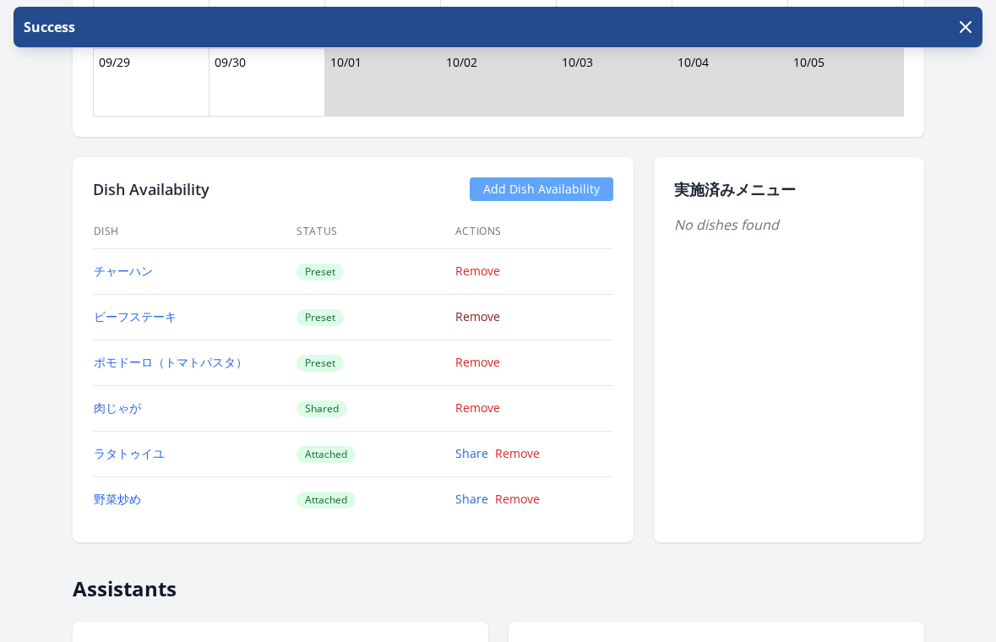
click at [467, 313] on link "Remove" at bounding box center [477, 316] width 45 height 16
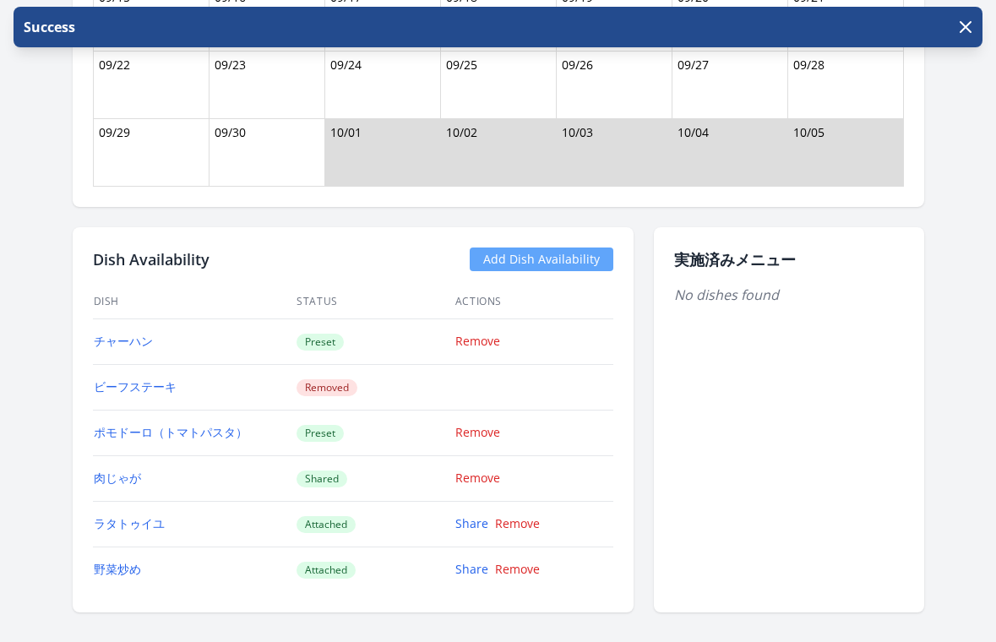
scroll to position [1536, 0]
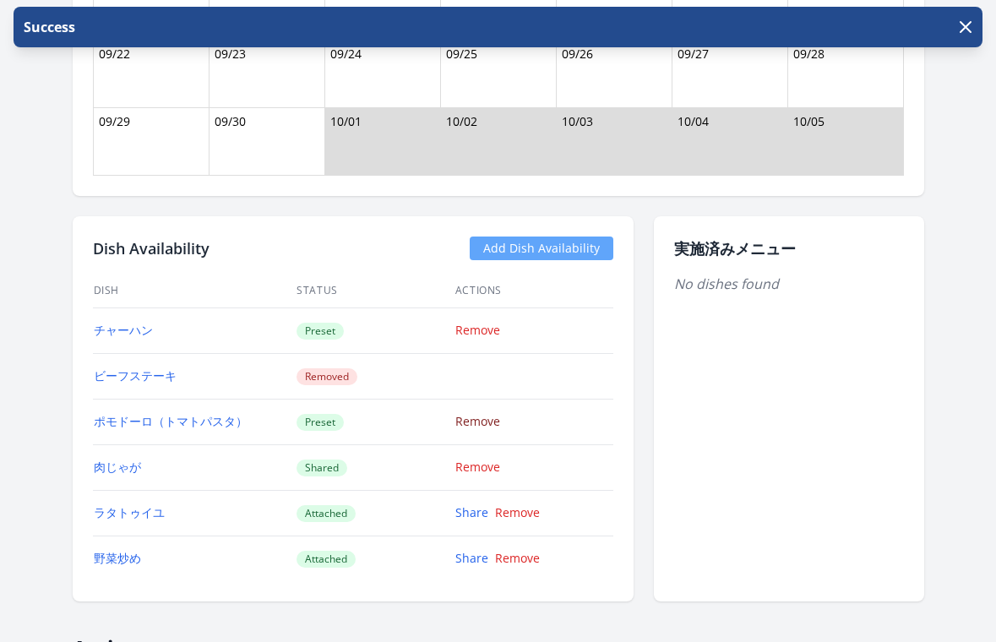
click at [461, 424] on link "Remove" at bounding box center [477, 421] width 45 height 16
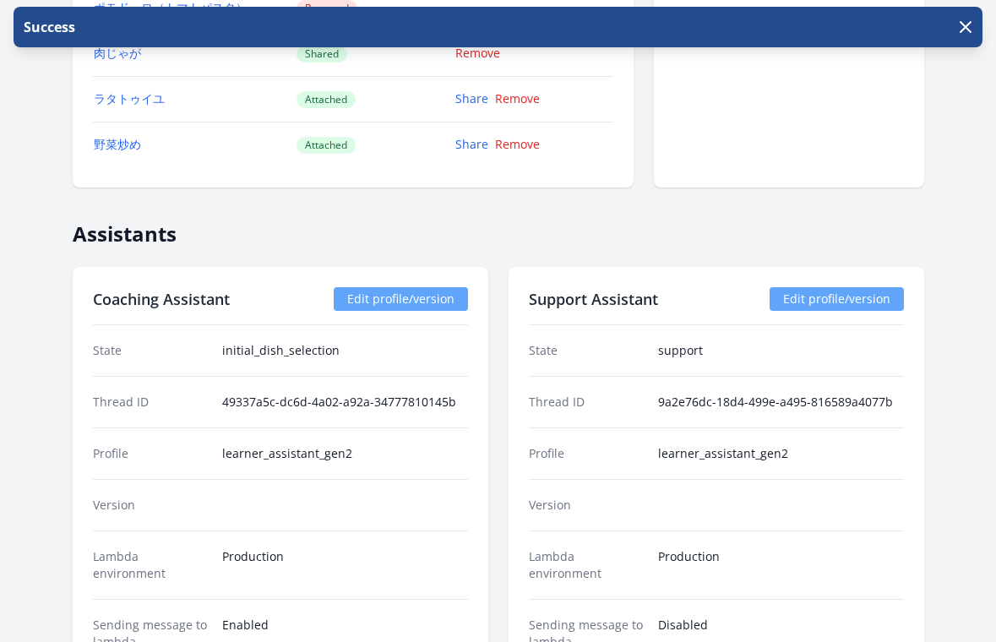
scroll to position [1561, 0]
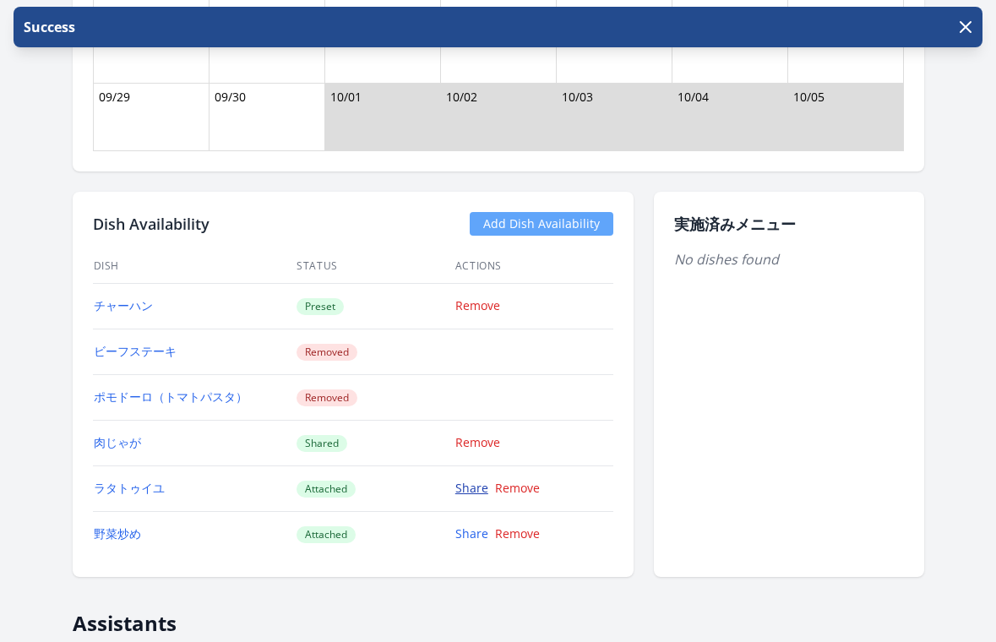
click at [471, 487] on link "Share" at bounding box center [471, 488] width 33 height 16
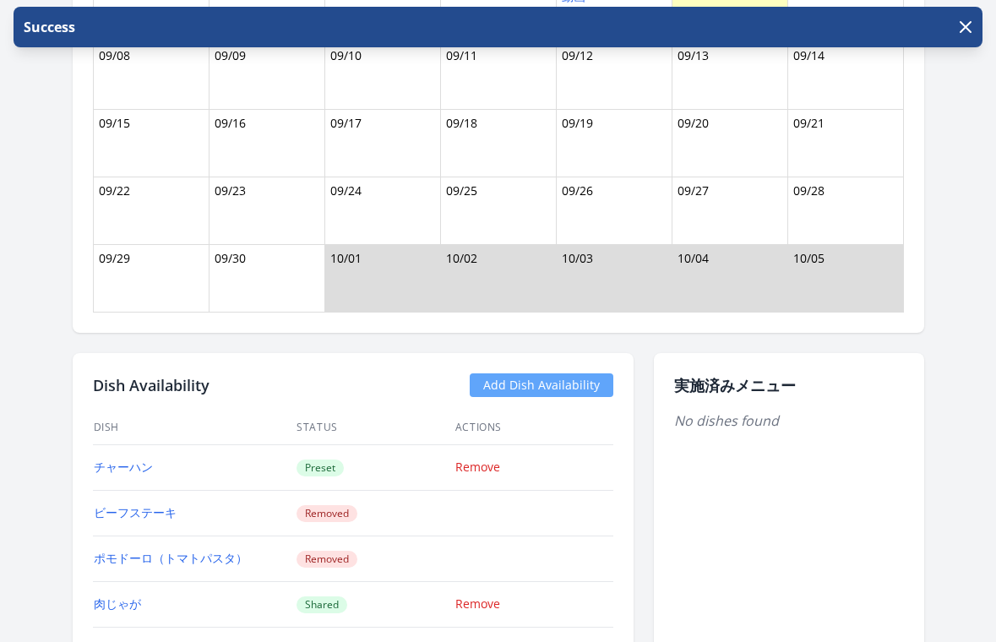
scroll to position [1707, 0]
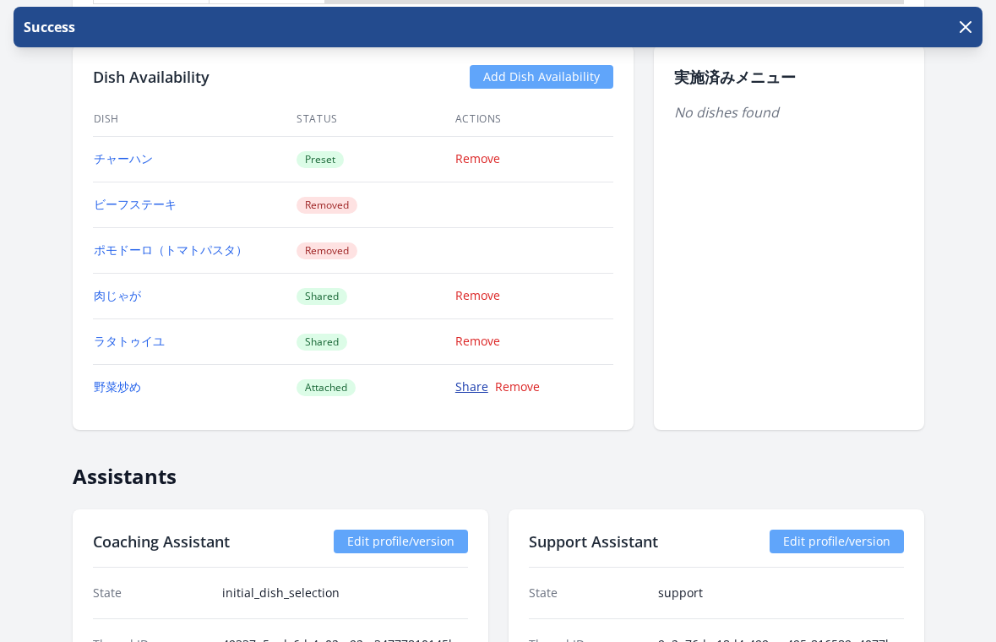
click at [475, 389] on link "Share" at bounding box center [471, 386] width 33 height 16
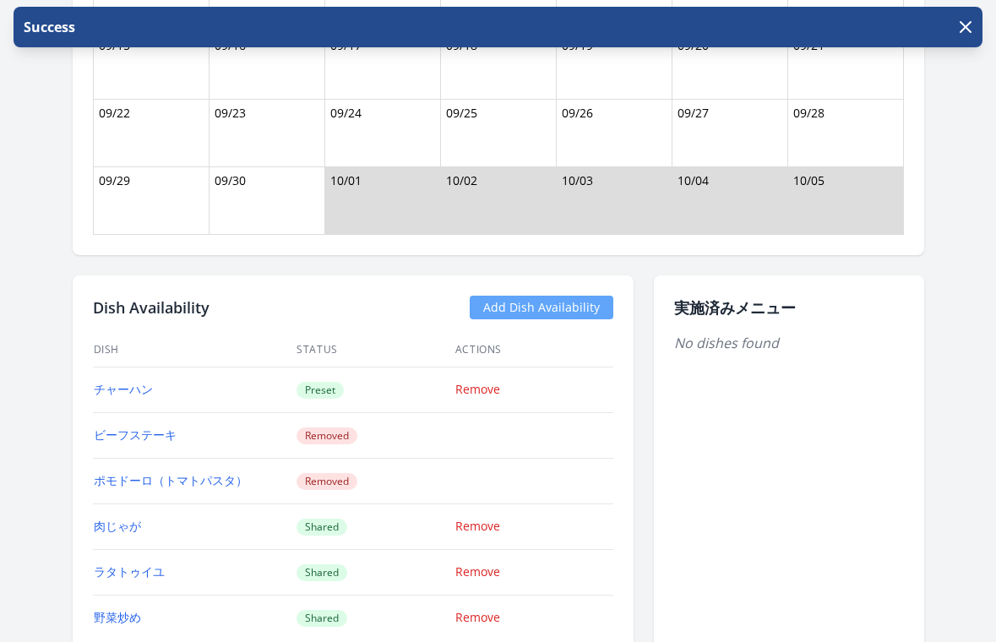
scroll to position [1534, 0]
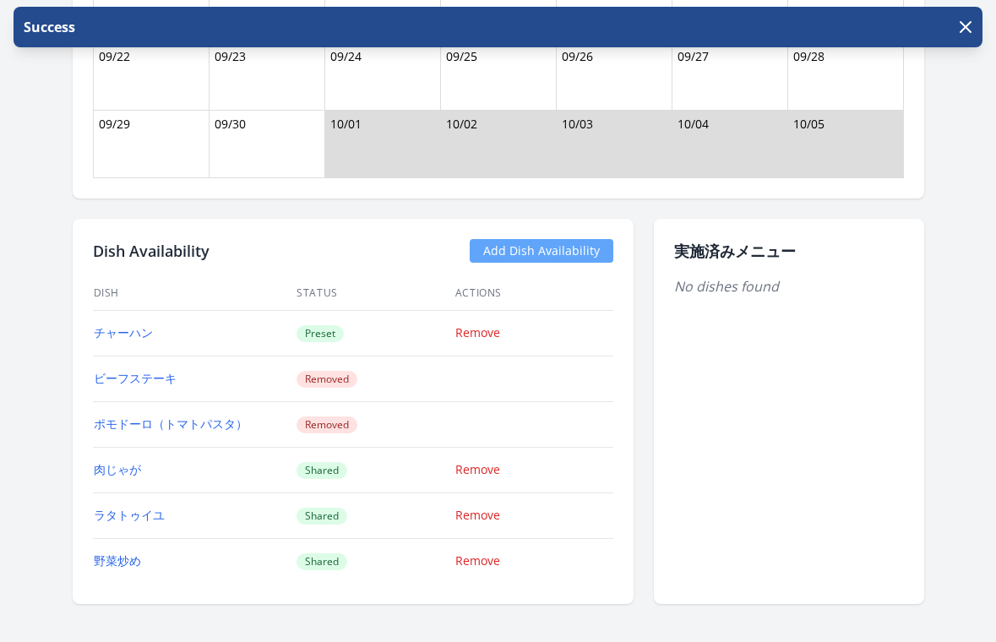
click at [509, 246] on link "Add Dish Availability" at bounding box center [542, 251] width 144 height 24
click at [537, 255] on link "Add Dish Availability" at bounding box center [542, 251] width 144 height 24
click at [539, 252] on link "Add Dish Availability" at bounding box center [542, 251] width 144 height 24
click at [522, 250] on link "Add Dish Availability" at bounding box center [542, 251] width 144 height 24
click at [531, 249] on link "Add Dish Availability" at bounding box center [542, 251] width 144 height 24
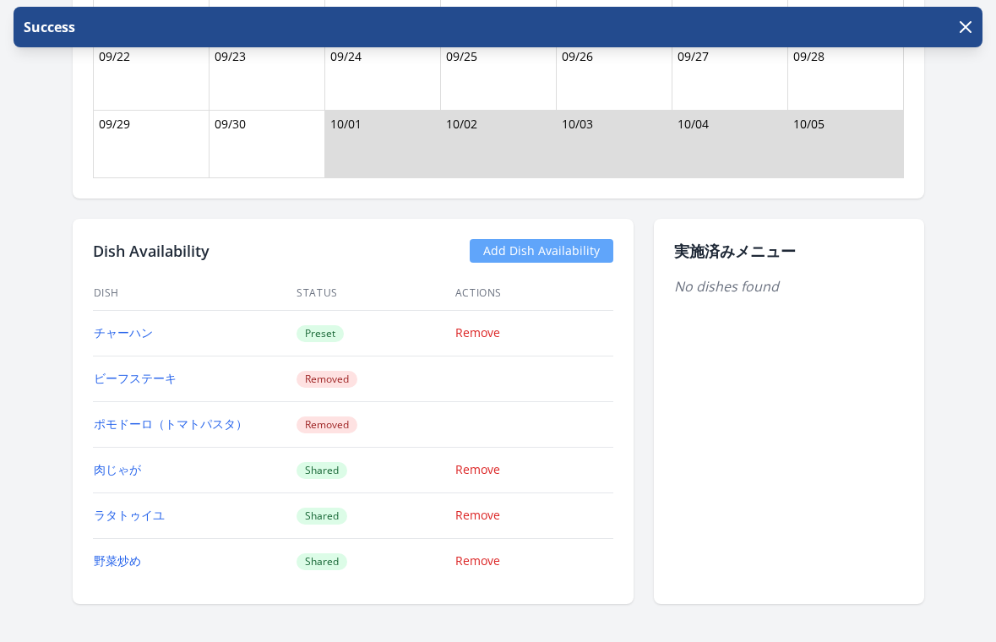
click at [497, 255] on link "Add Dish Availability" at bounding box center [542, 251] width 144 height 24
click at [535, 247] on link "Add Dish Availability" at bounding box center [542, 251] width 144 height 24
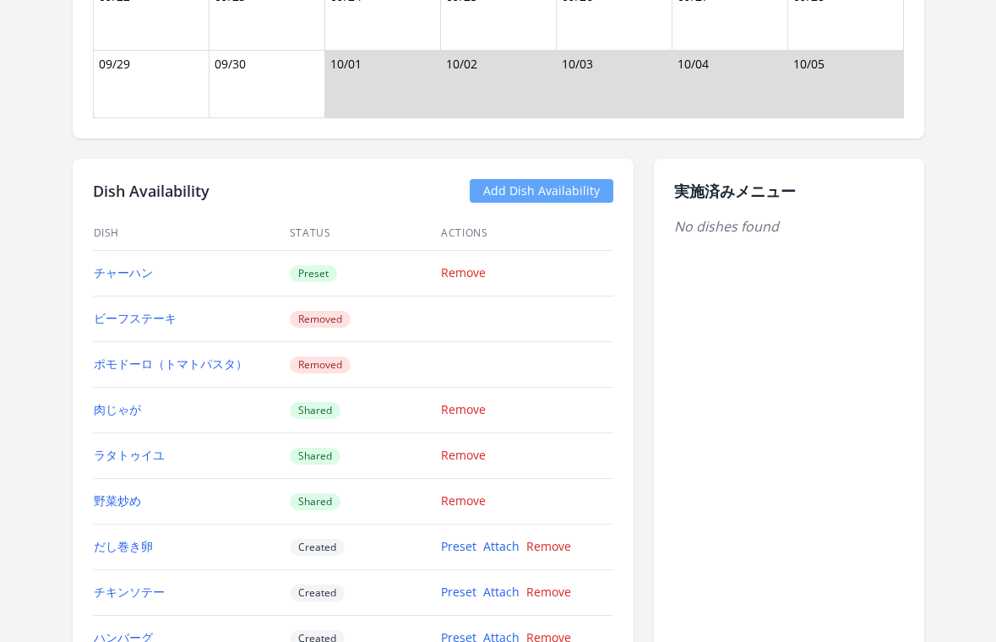
scroll to position [1607, 0]
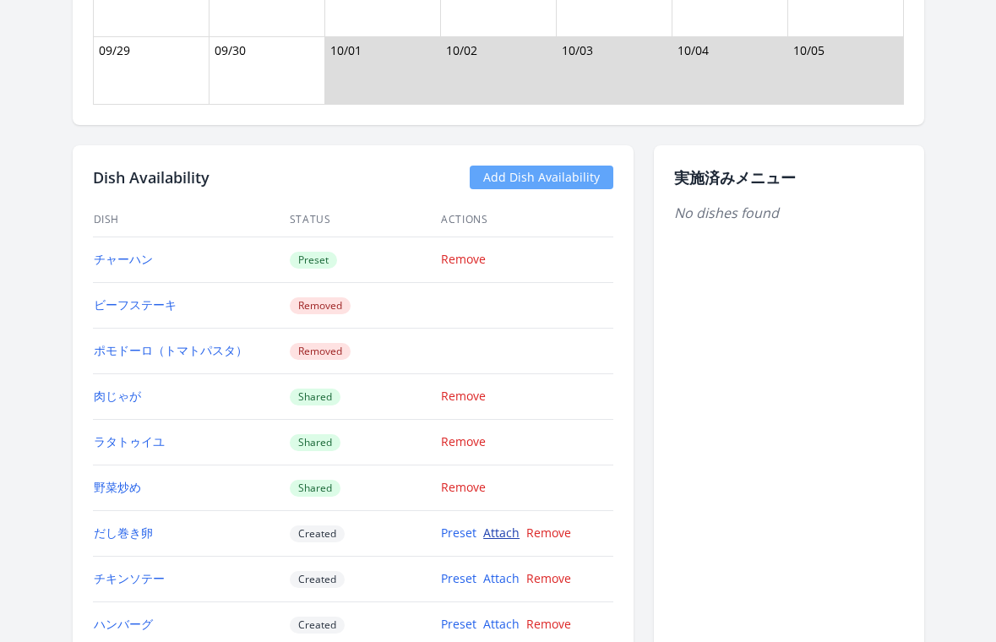
click at [506, 530] on link "Attach" at bounding box center [501, 532] width 36 height 16
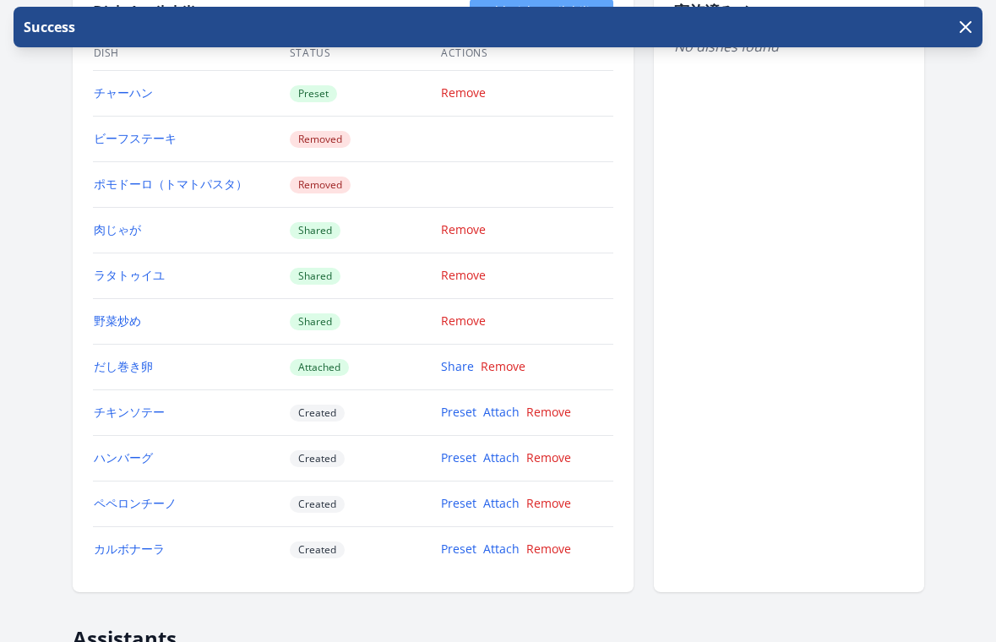
scroll to position [1797, 0]
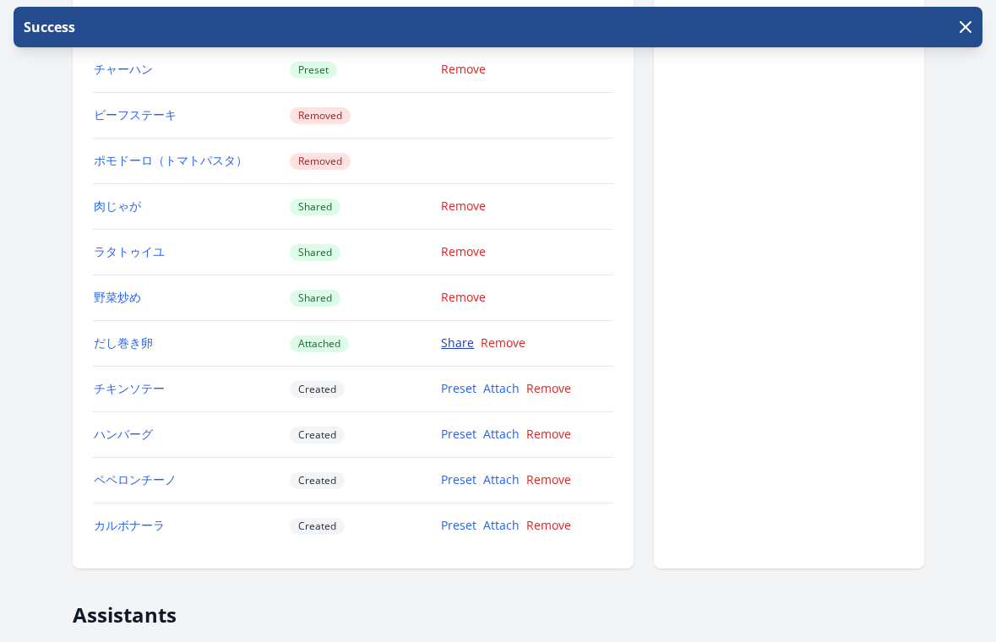
click at [460, 345] on link "Share" at bounding box center [457, 342] width 33 height 16
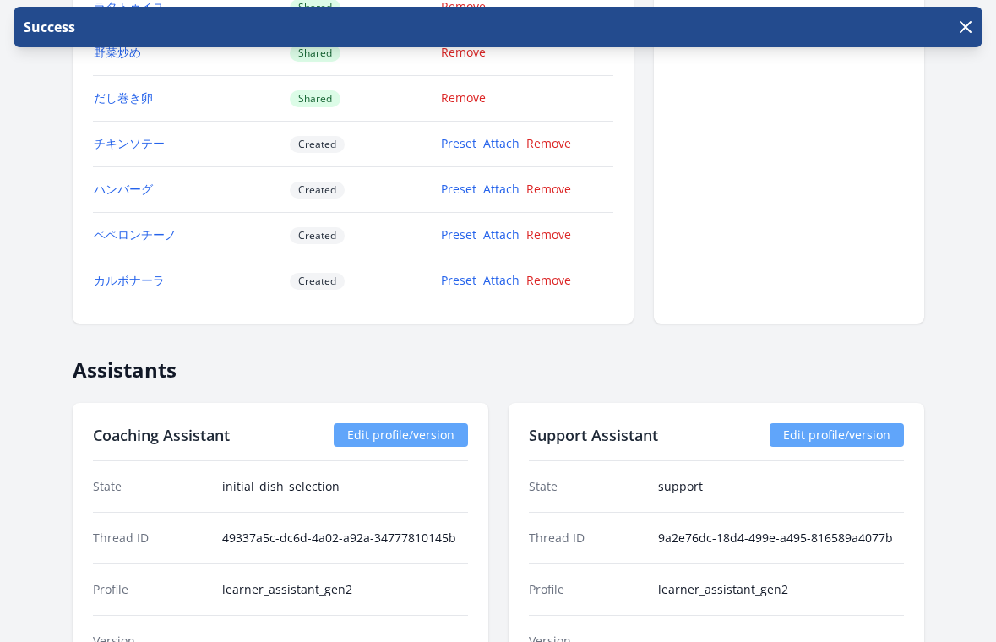
scroll to position [2040, 0]
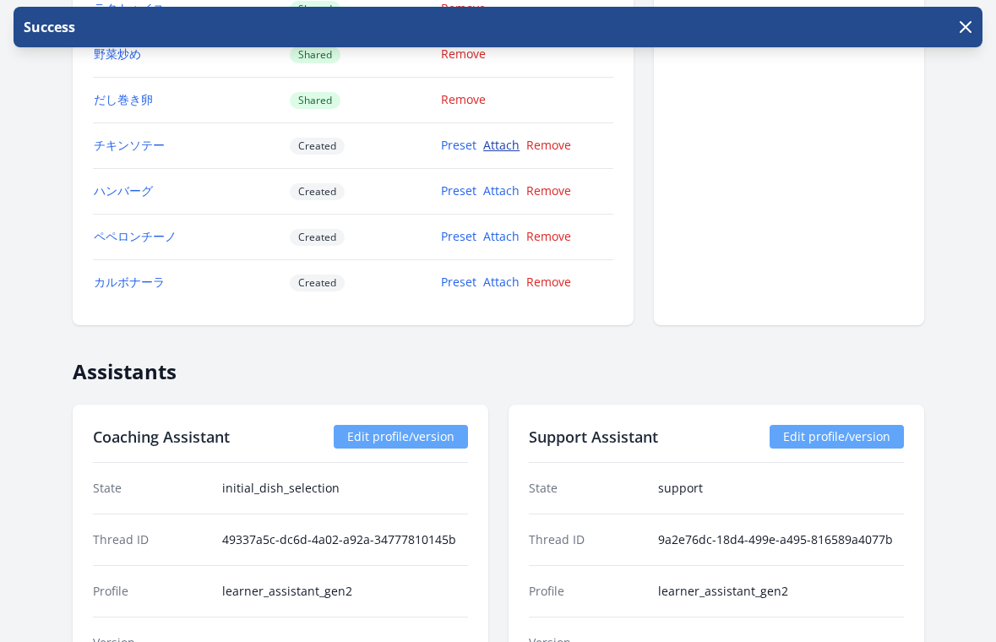
click at [502, 147] on link "Attach" at bounding box center [501, 145] width 36 height 16
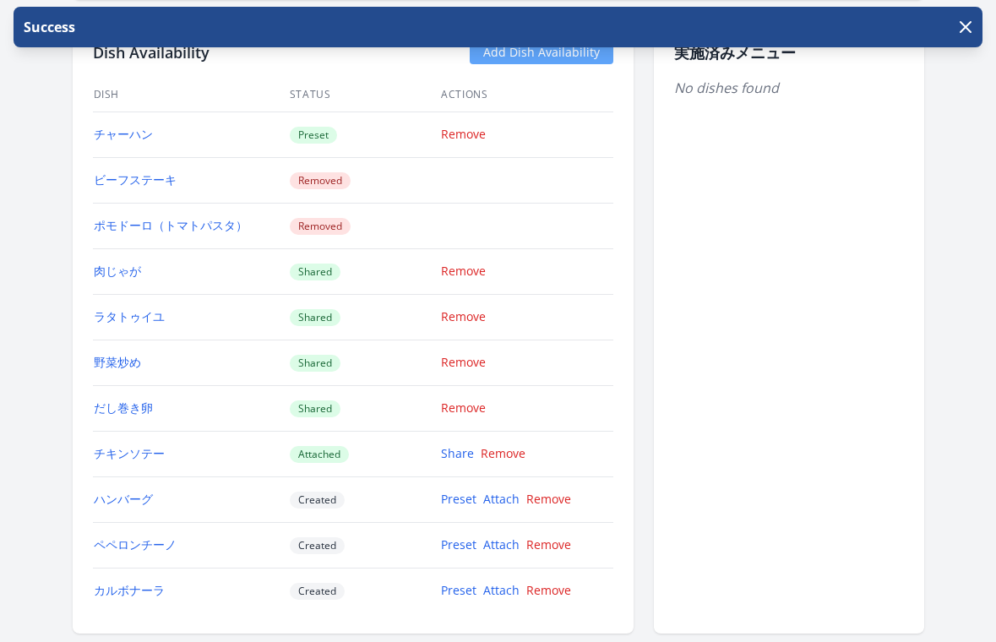
scroll to position [1733, 0]
click at [462, 456] on link "Share" at bounding box center [457, 452] width 33 height 16
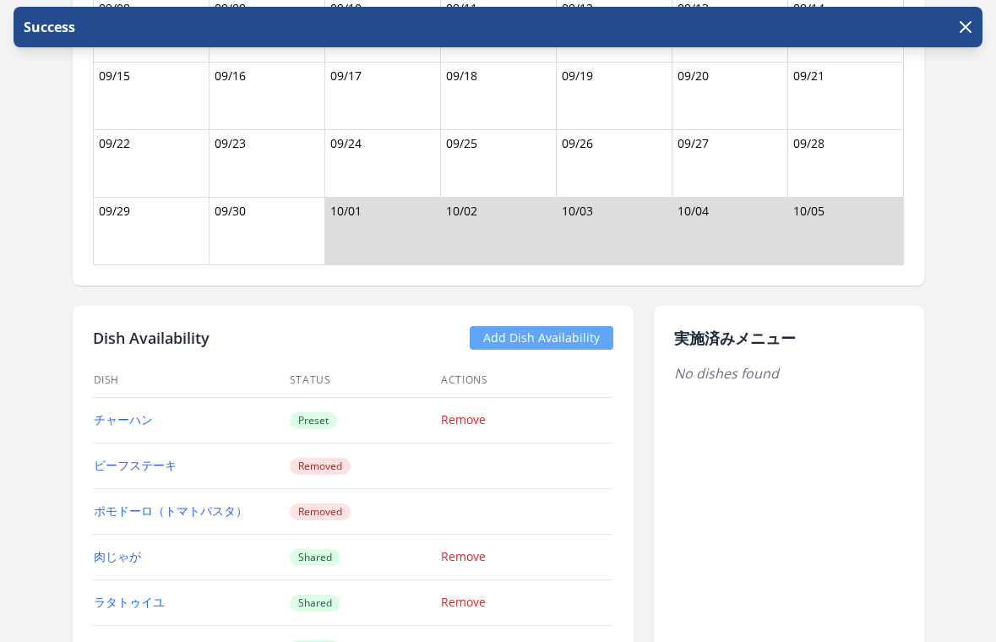
scroll to position [1982, 0]
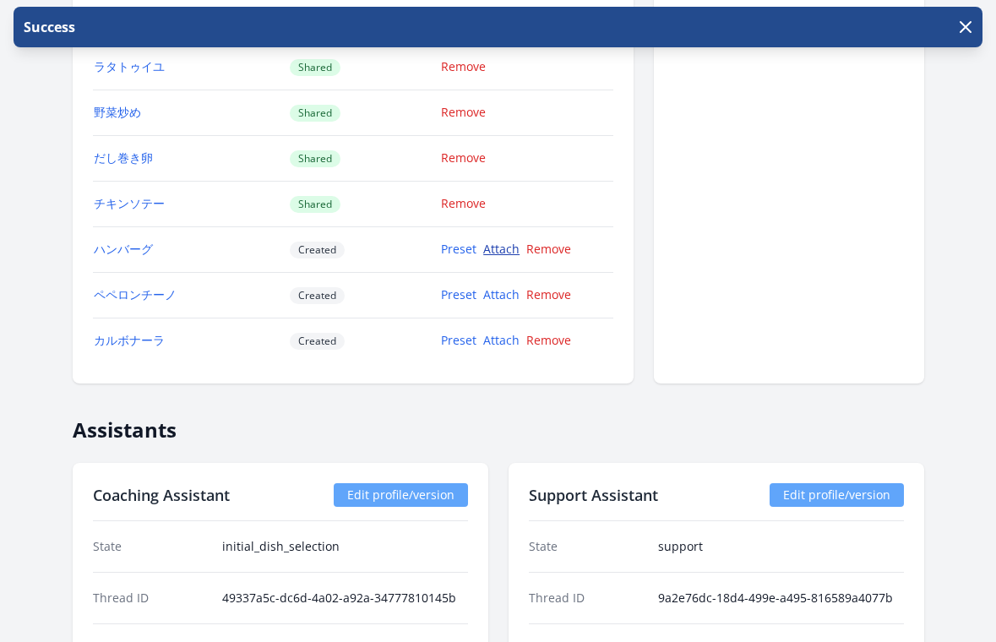
click at [508, 256] on link "Attach" at bounding box center [501, 249] width 36 height 16
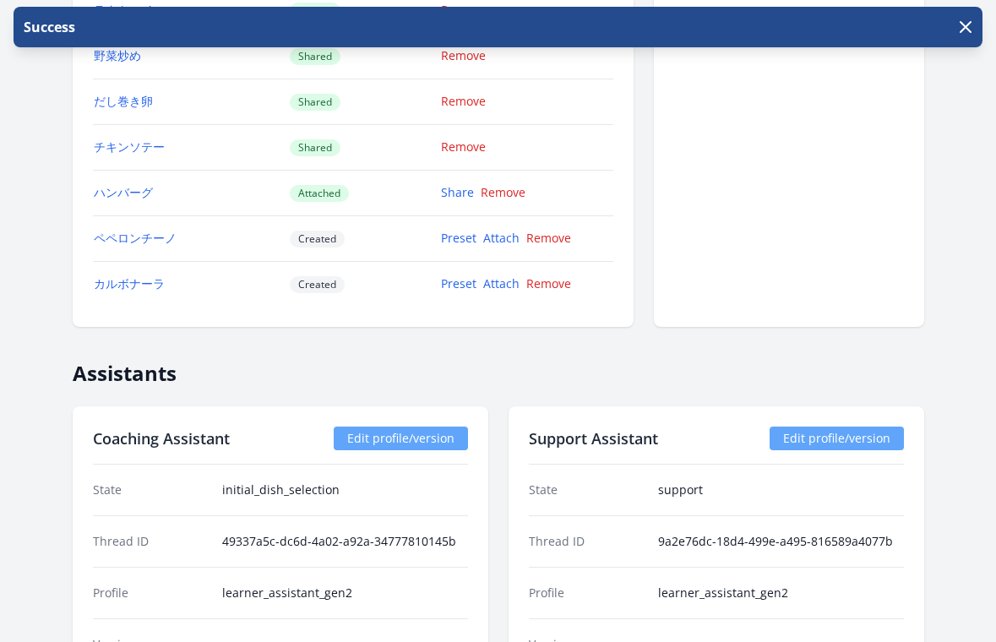
scroll to position [2065, 0]
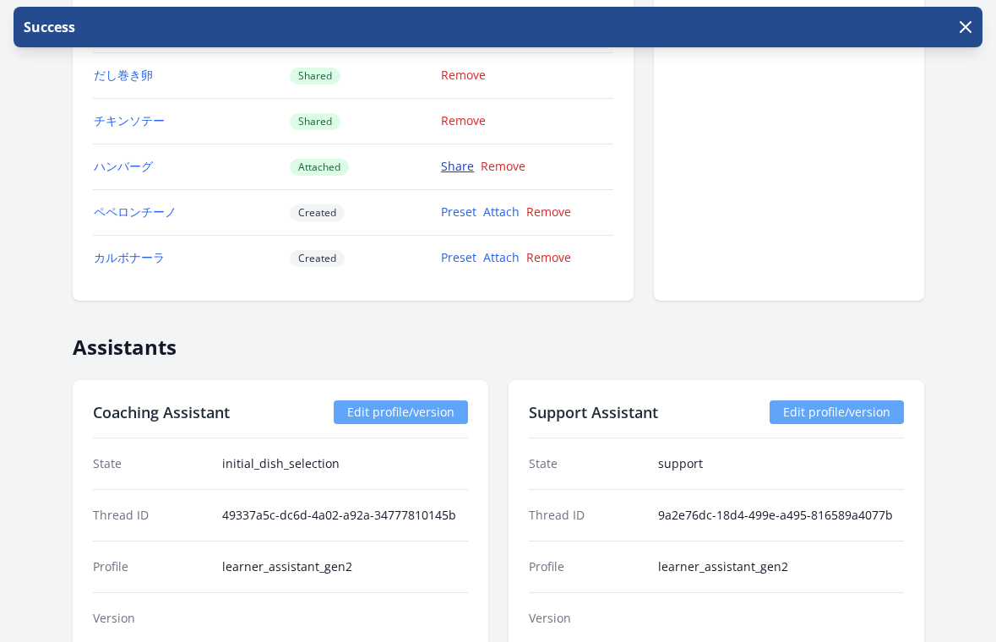
click at [464, 171] on link "Share" at bounding box center [457, 166] width 33 height 16
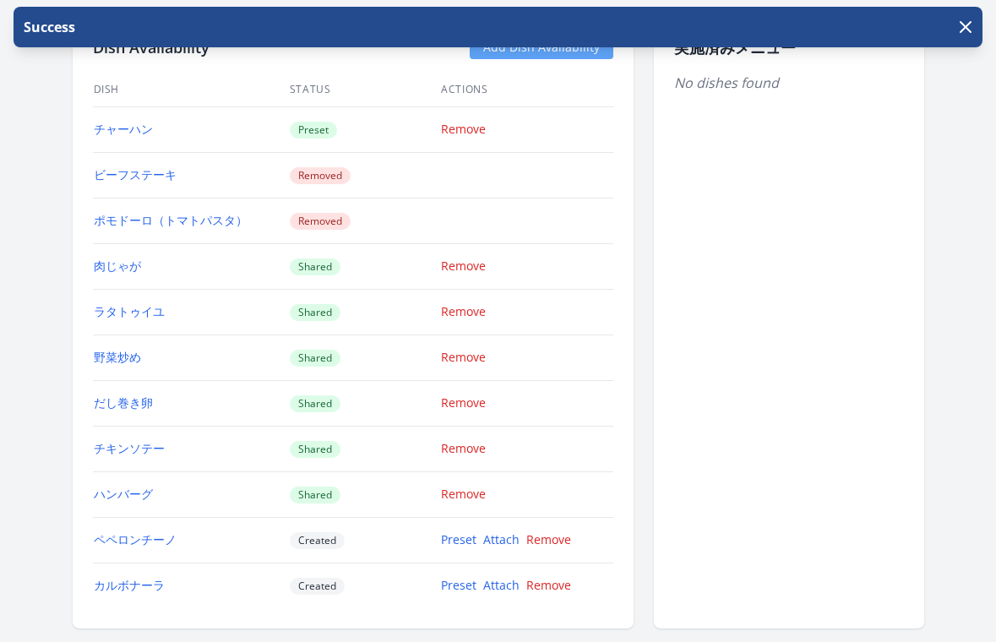
scroll to position [1884, 0]
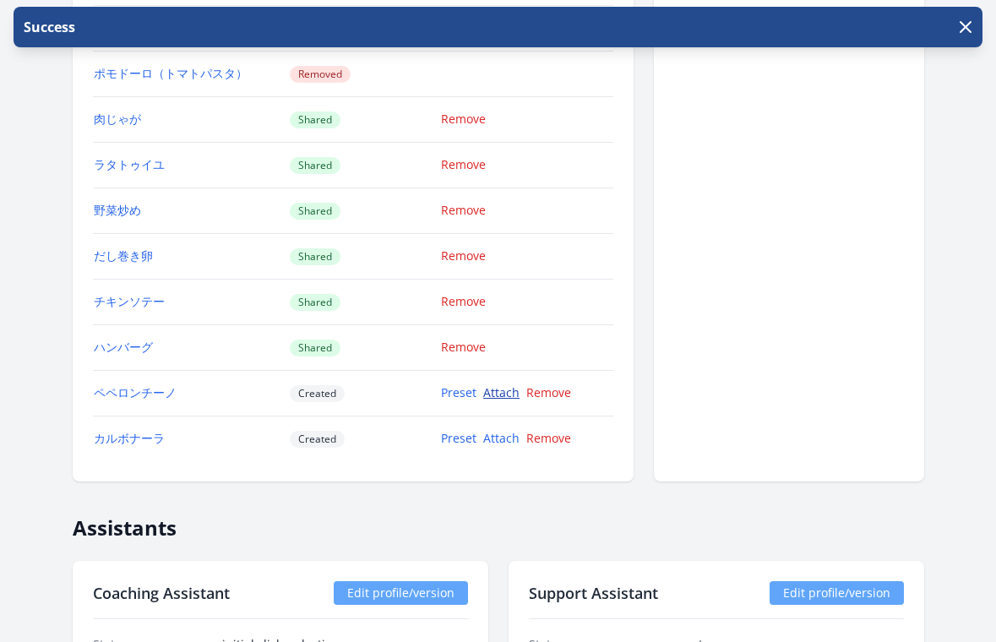
click at [491, 397] on link "Attach" at bounding box center [501, 392] width 36 height 16
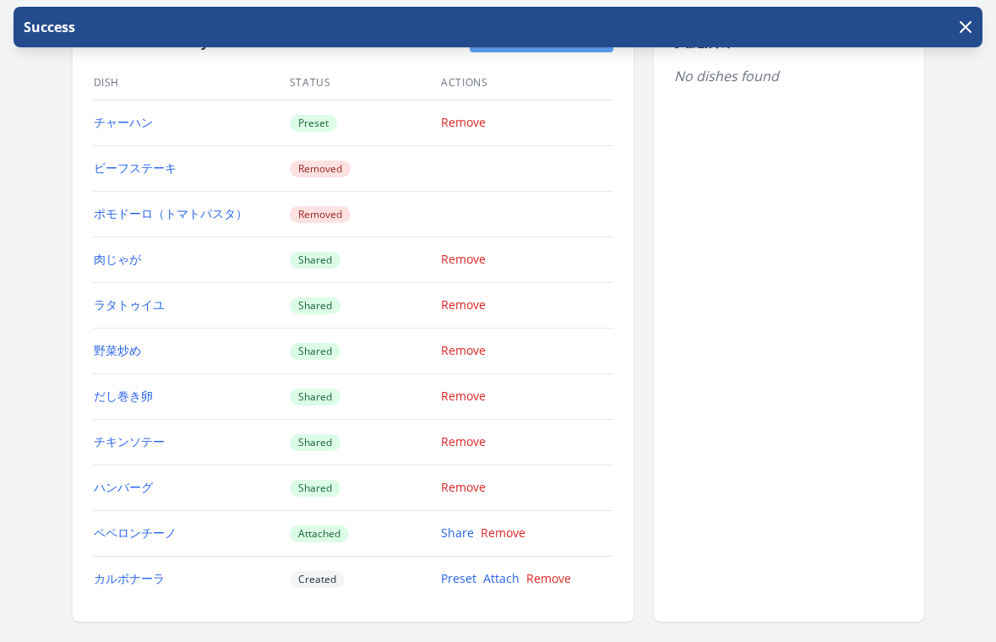
scroll to position [1857, 0]
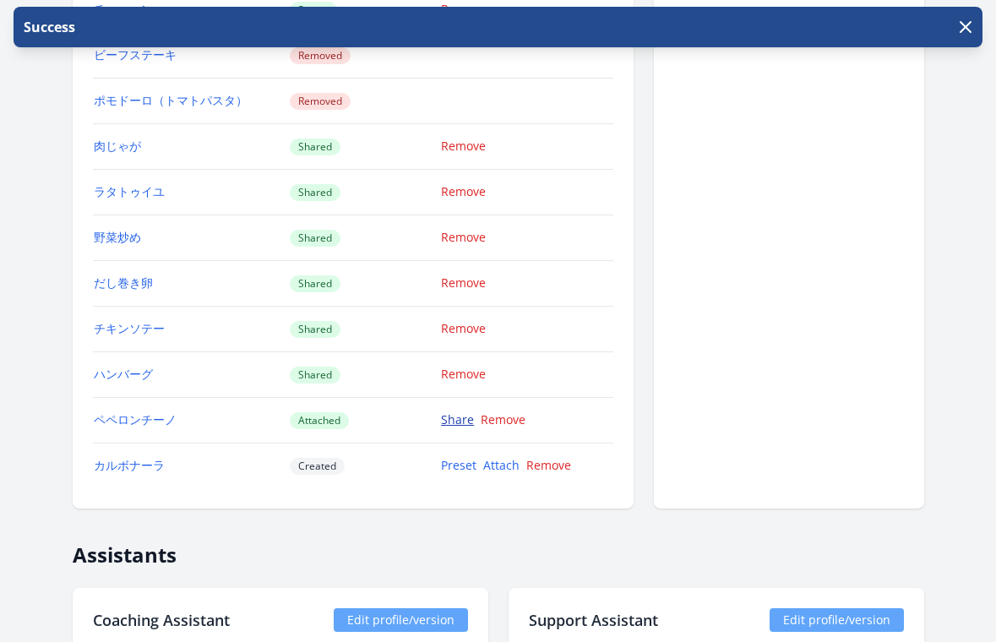
click at [453, 420] on link "Share" at bounding box center [457, 419] width 33 height 16
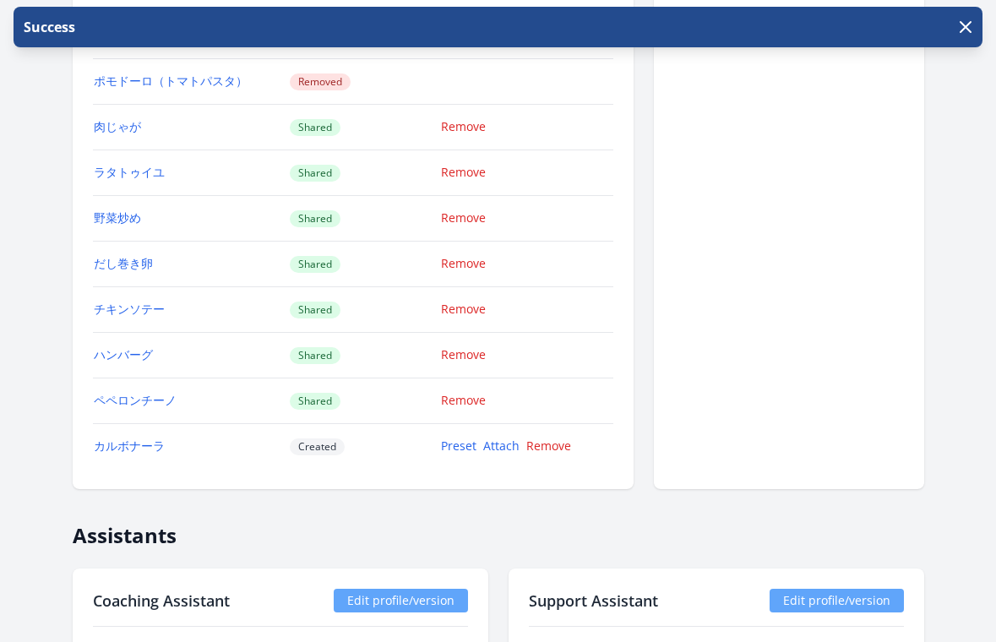
scroll to position [1946, 0]
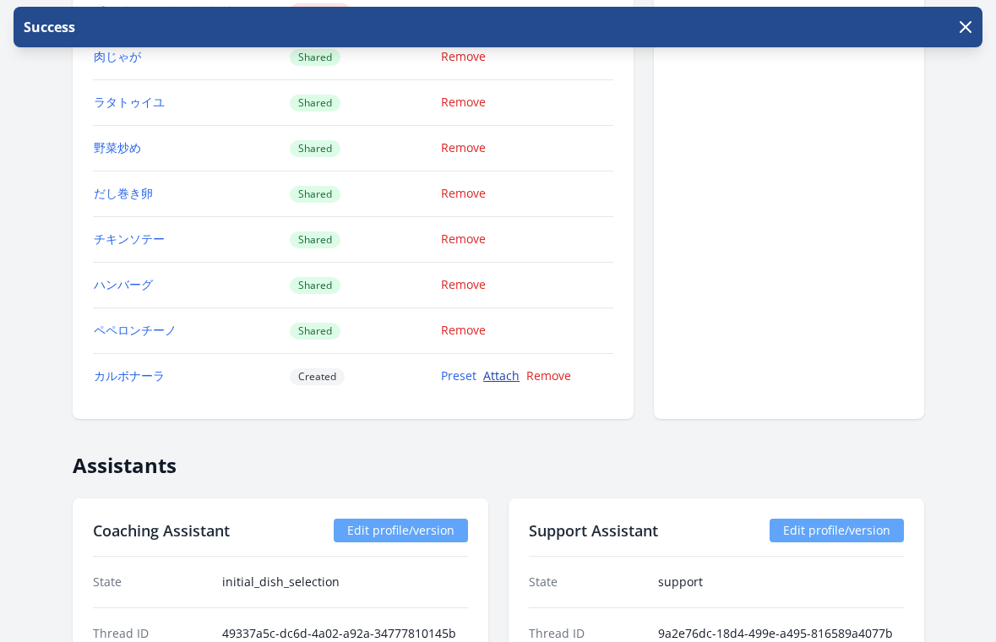
click at [508, 372] on link "Attach" at bounding box center [501, 375] width 36 height 16
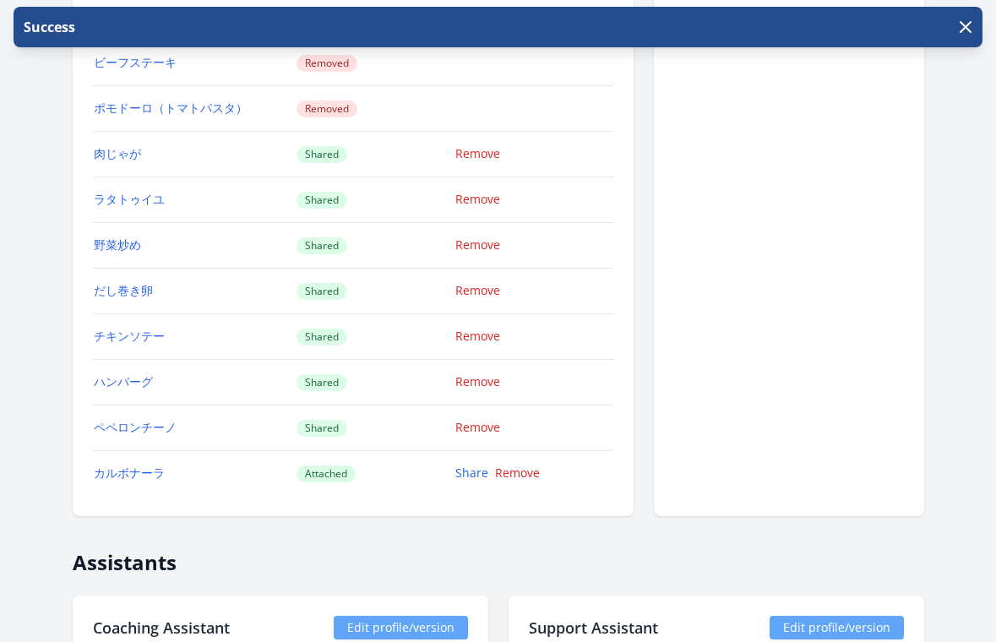
scroll to position [2167, 0]
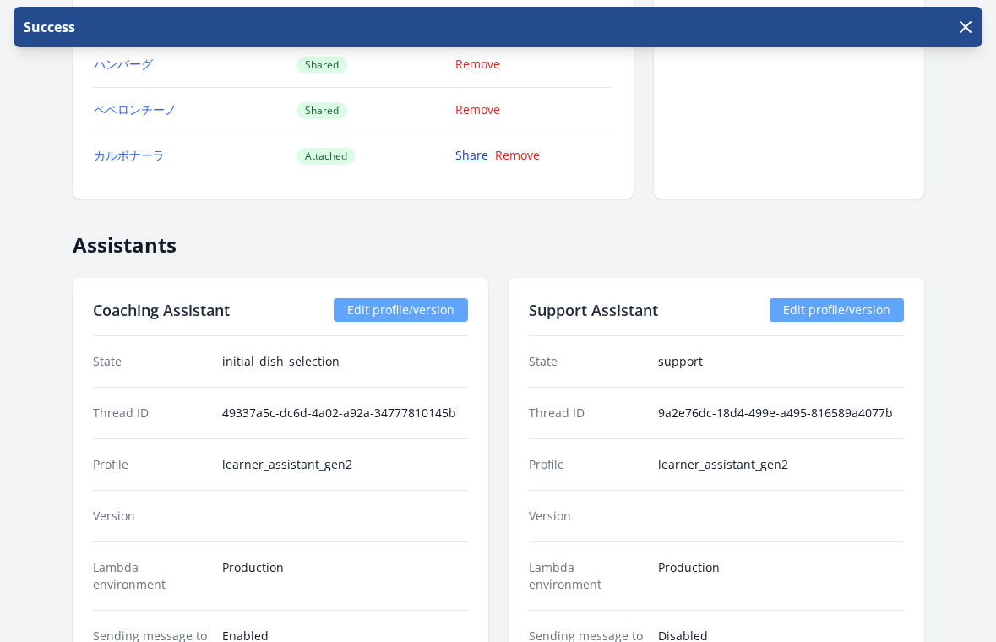
click at [470, 155] on link "Share" at bounding box center [471, 155] width 33 height 16
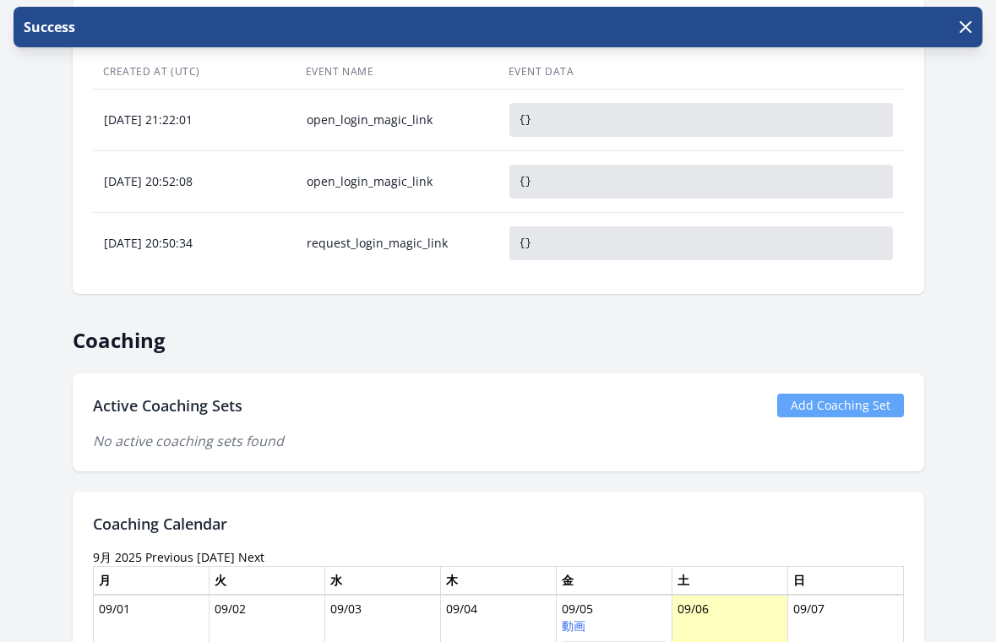
scroll to position [773, 0]
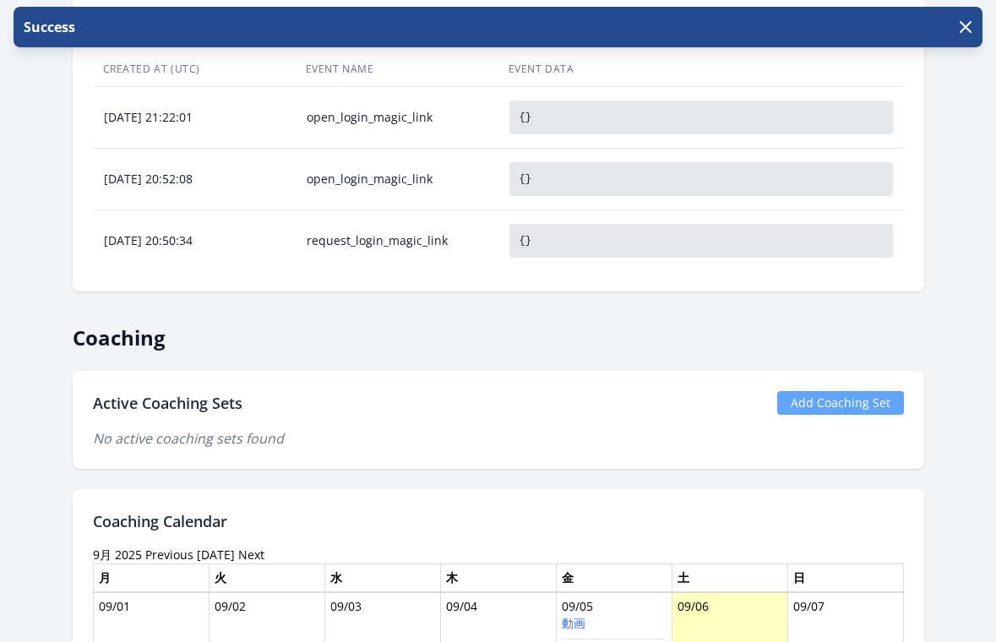
click at [809, 397] on link "Add Coaching Set" at bounding box center [840, 403] width 127 height 24
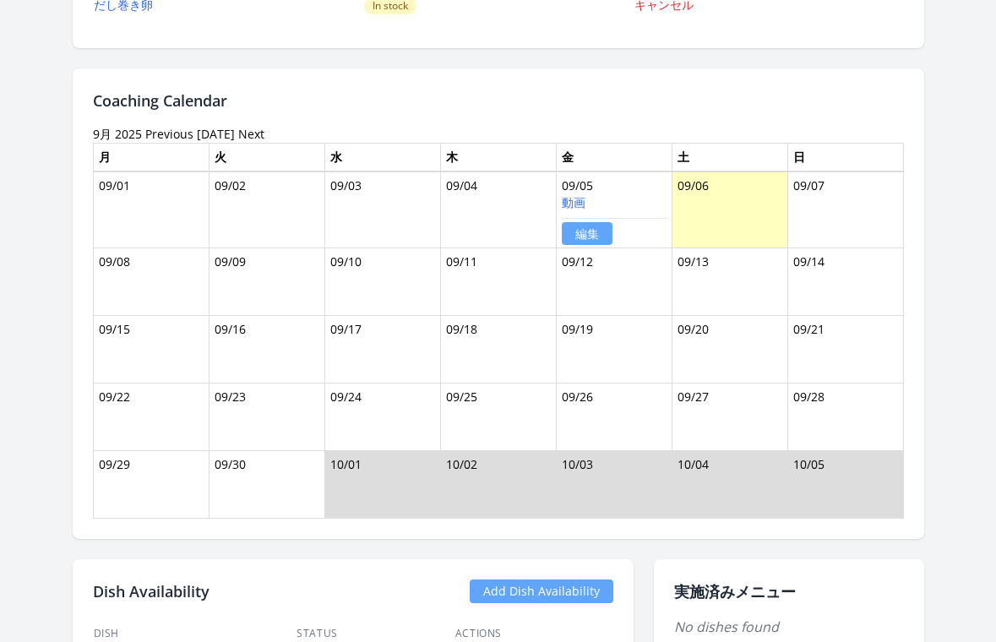
scroll to position [1130, 0]
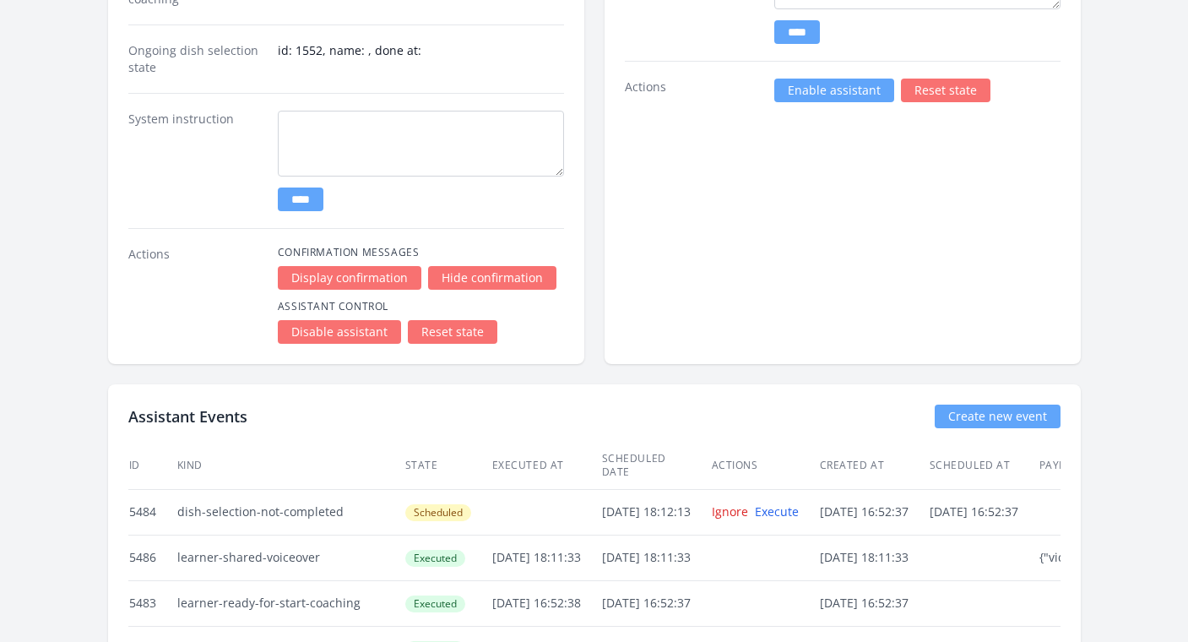
scroll to position [3135, 0]
